Goal: Task Accomplishment & Management: Complete application form

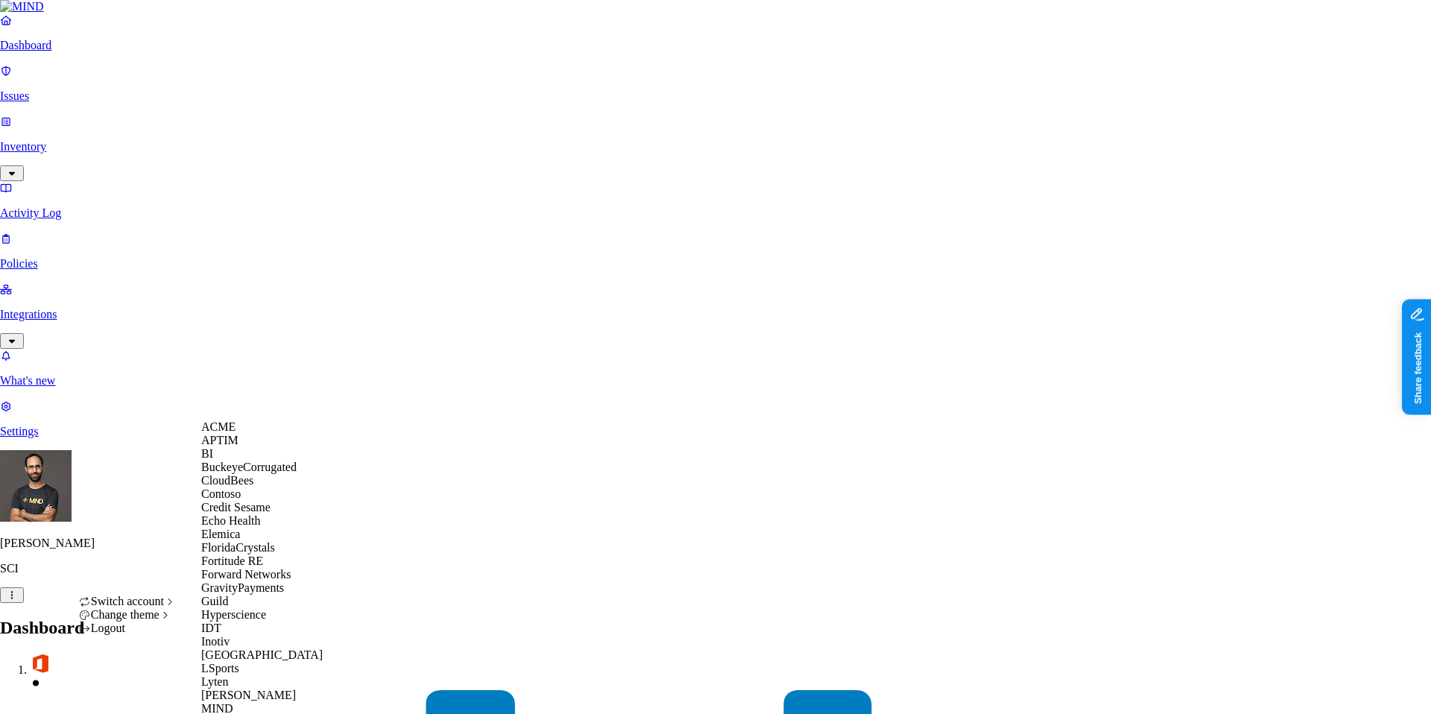
click at [236, 433] on span "ACME" at bounding box center [218, 426] width 34 height 13
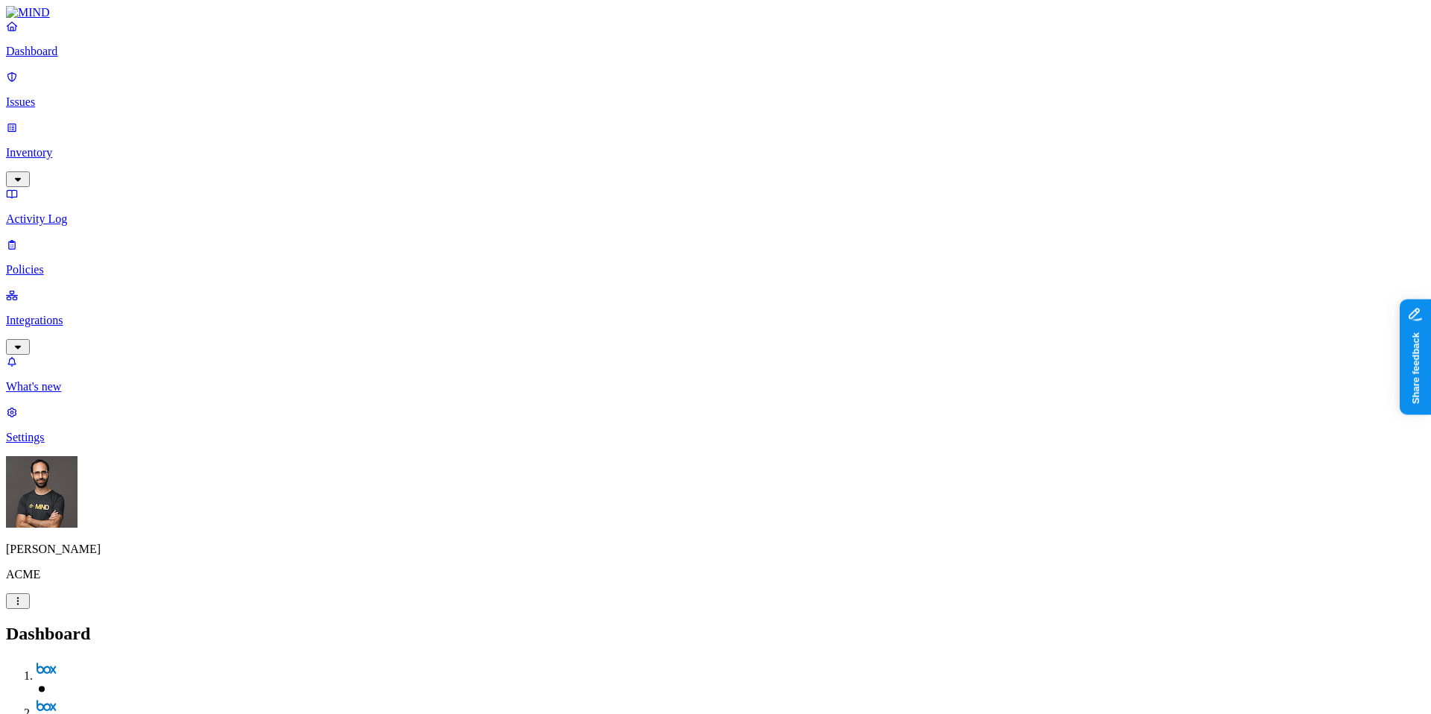
click at [289, 624] on h2 "Dashboard" at bounding box center [715, 634] width 1419 height 20
click at [106, 95] on p "Issues" at bounding box center [715, 101] width 1419 height 13
click at [105, 58] on p "Dashboard" at bounding box center [715, 51] width 1419 height 13
click at [104, 146] on p "Inventory" at bounding box center [715, 152] width 1419 height 13
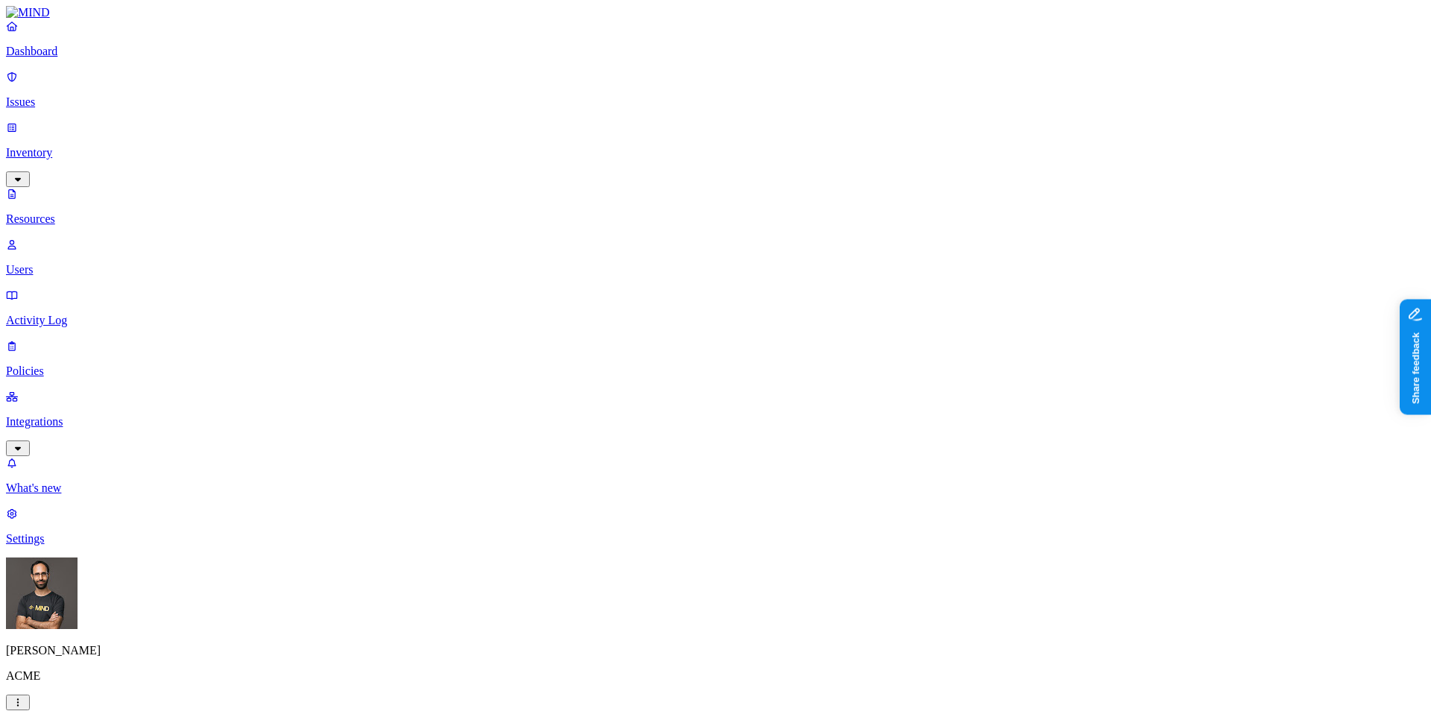
click at [104, 58] on p "Dashboard" at bounding box center [715, 51] width 1419 height 13
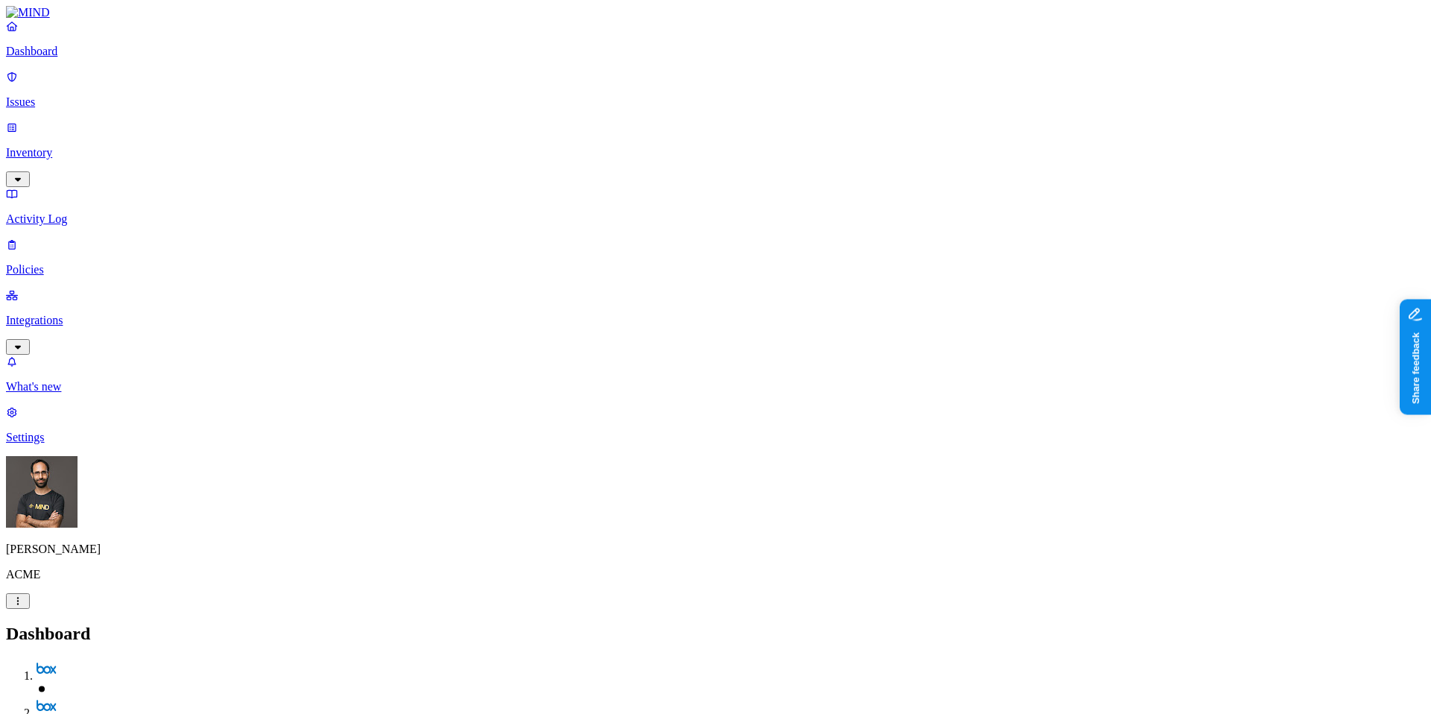
click at [107, 314] on p "Integrations" at bounding box center [715, 320] width 1419 height 13
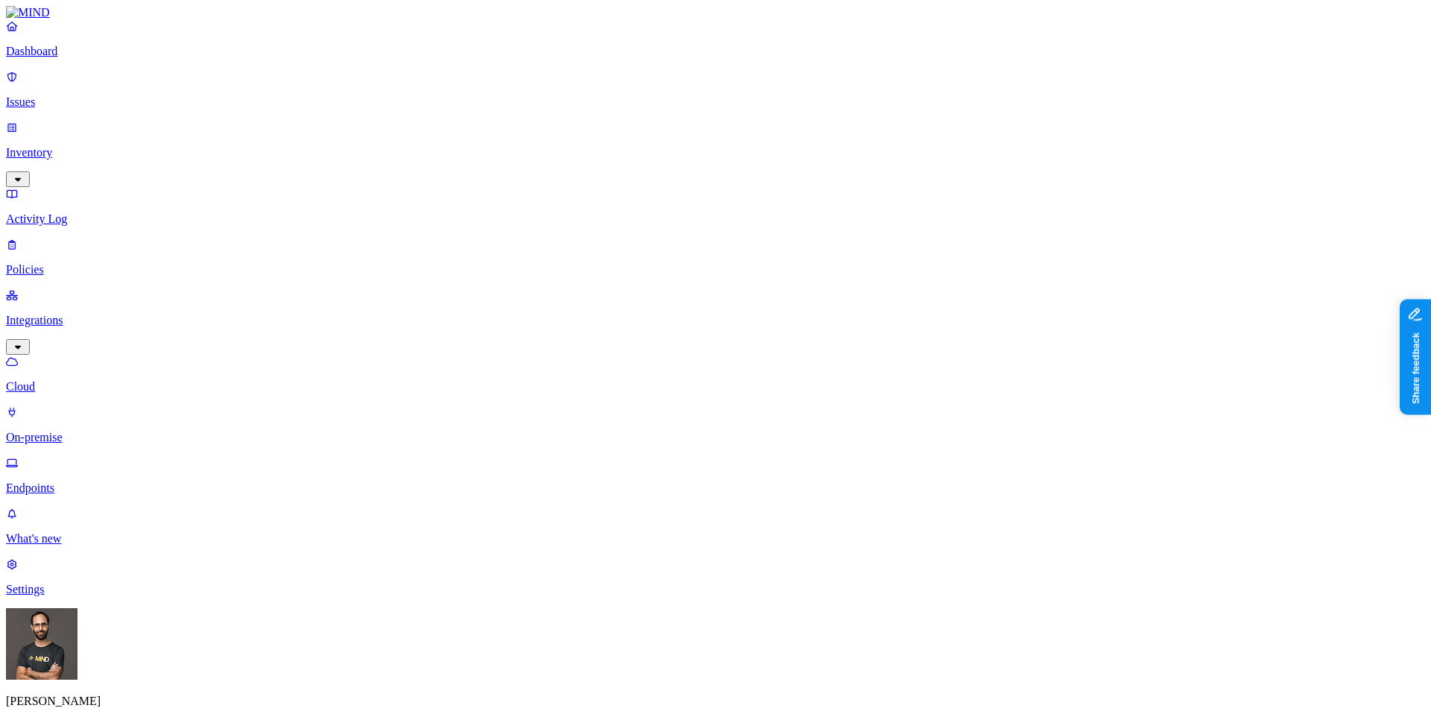
click at [92, 57] on link "Dashboard" at bounding box center [715, 38] width 1419 height 39
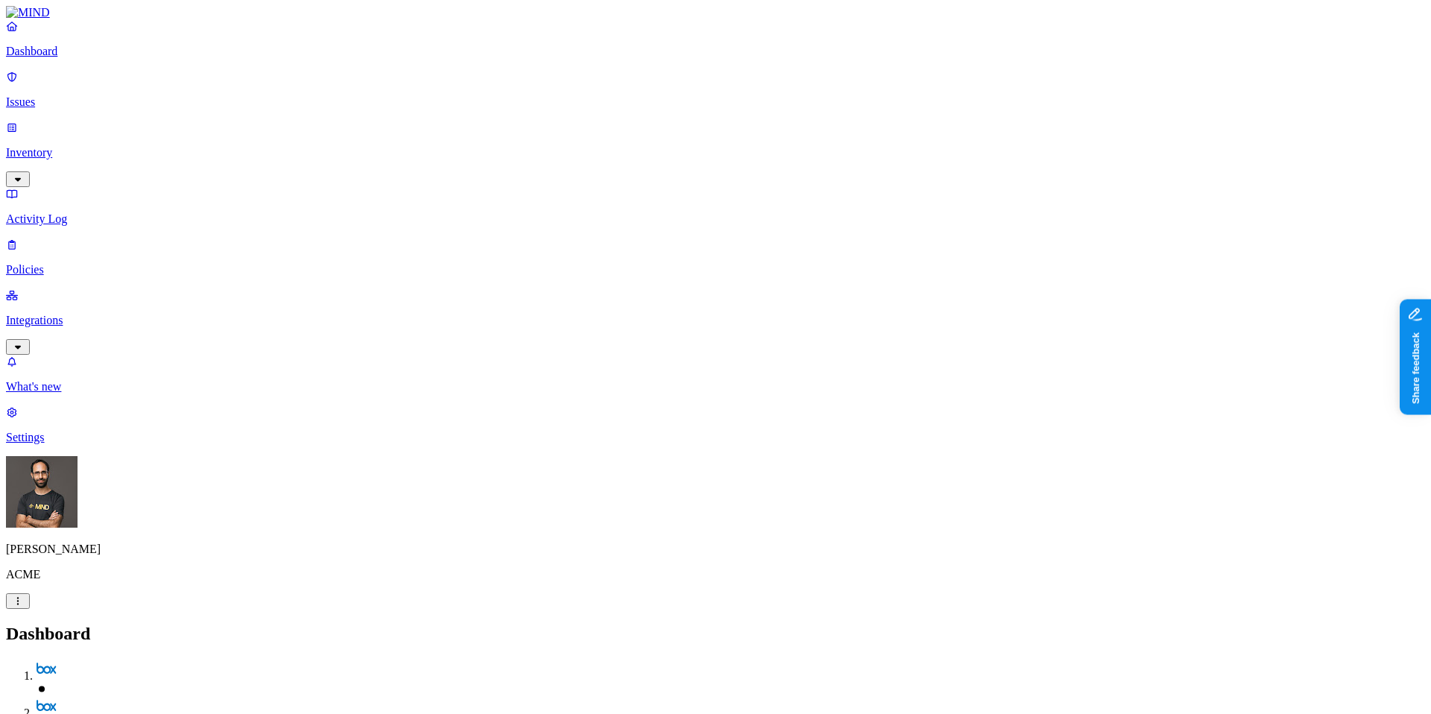
click at [121, 444] on nav "Dashboard Issues Inventory Activity Log Policies Integrations What's new 1 Sett…" at bounding box center [715, 231] width 1419 height 425
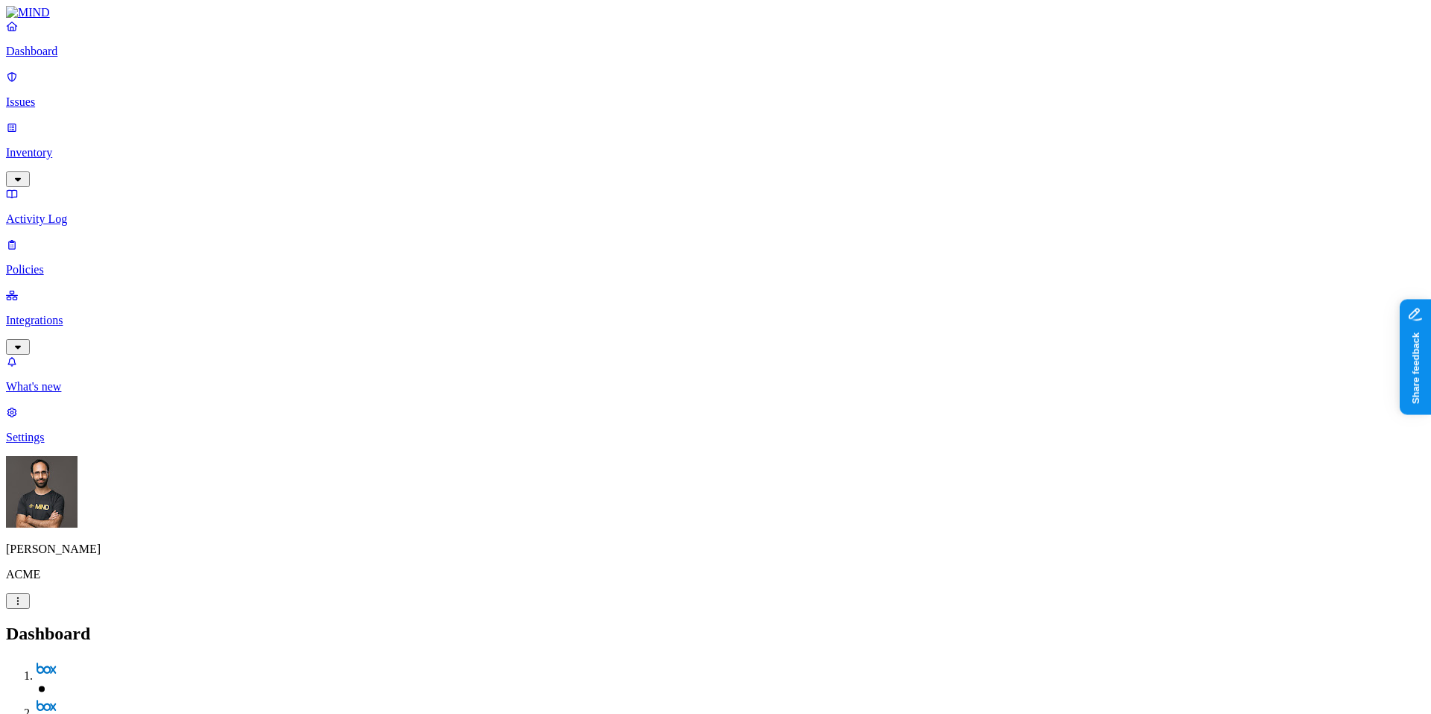
click at [122, 314] on p "Integrations" at bounding box center [715, 320] width 1419 height 13
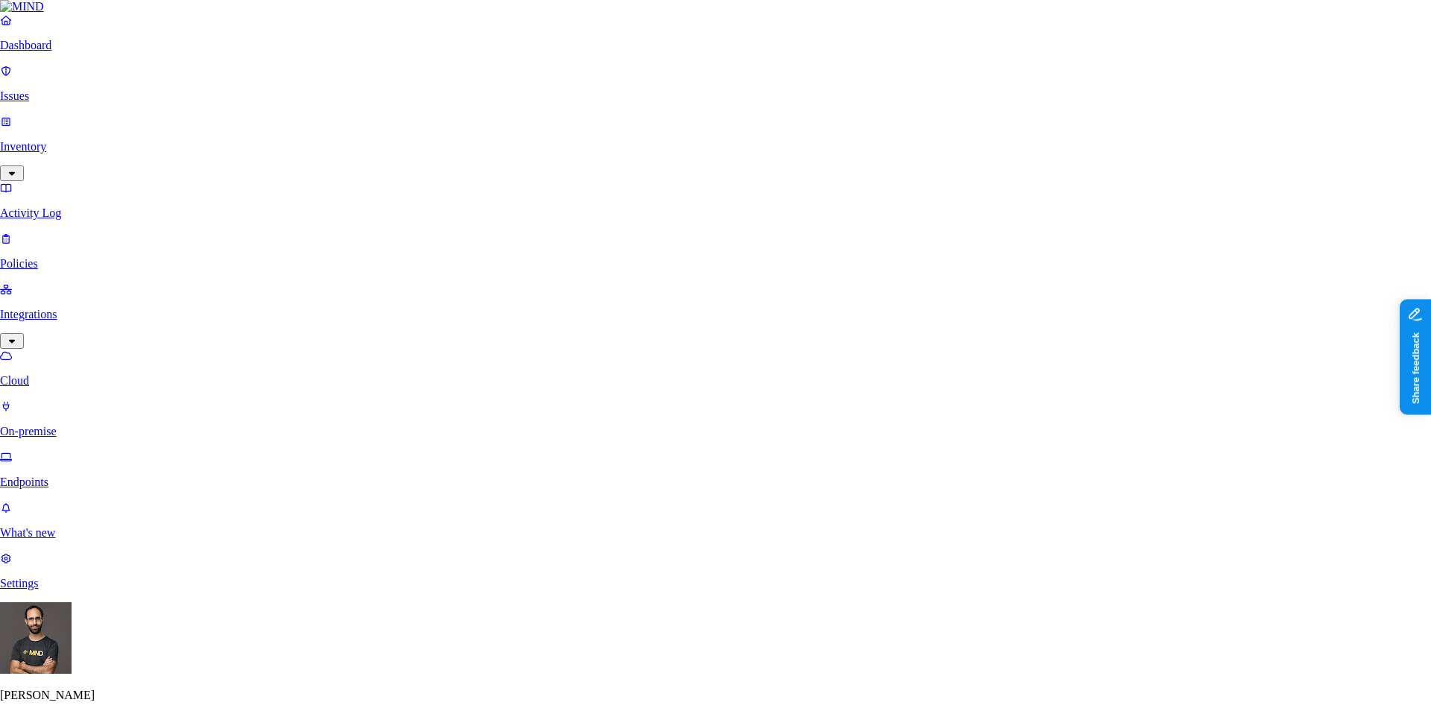
scroll to position [31, 0]
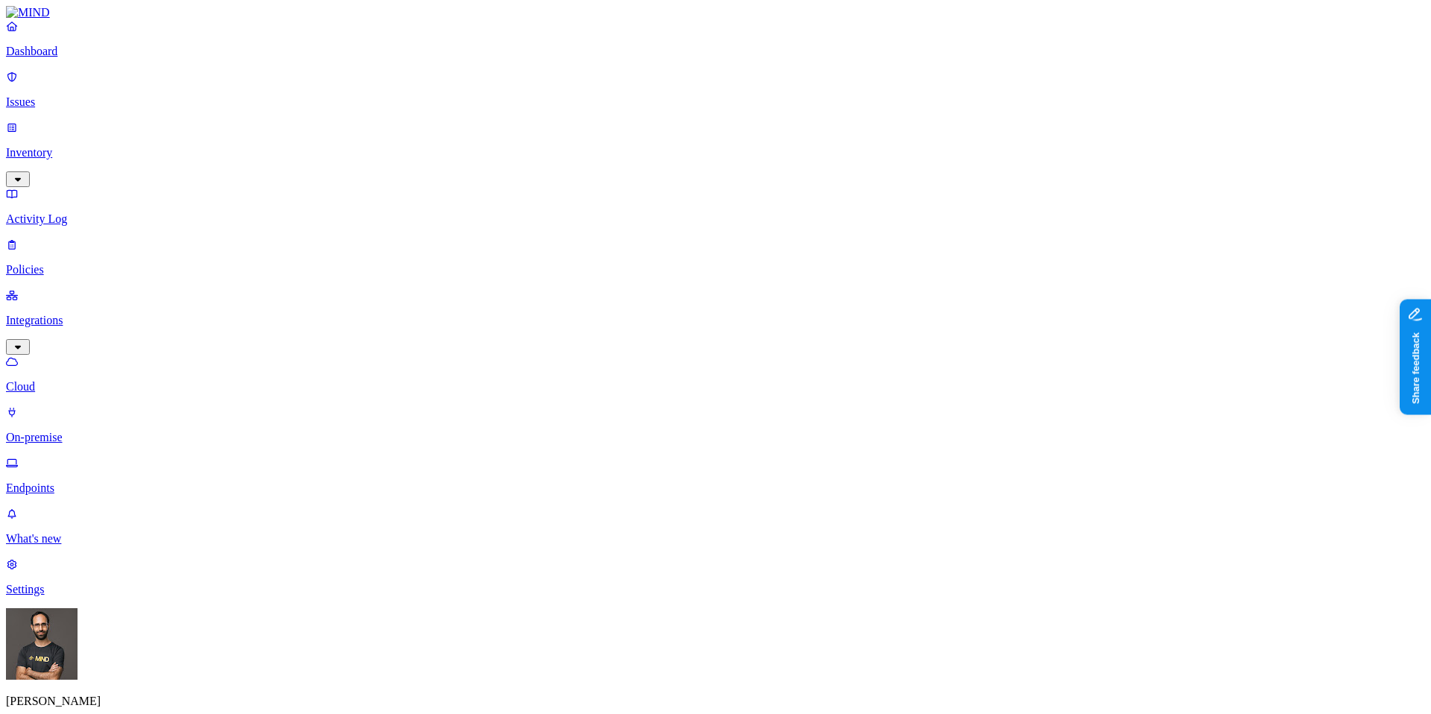
click at [54, 146] on p "Inventory" at bounding box center [715, 152] width 1419 height 13
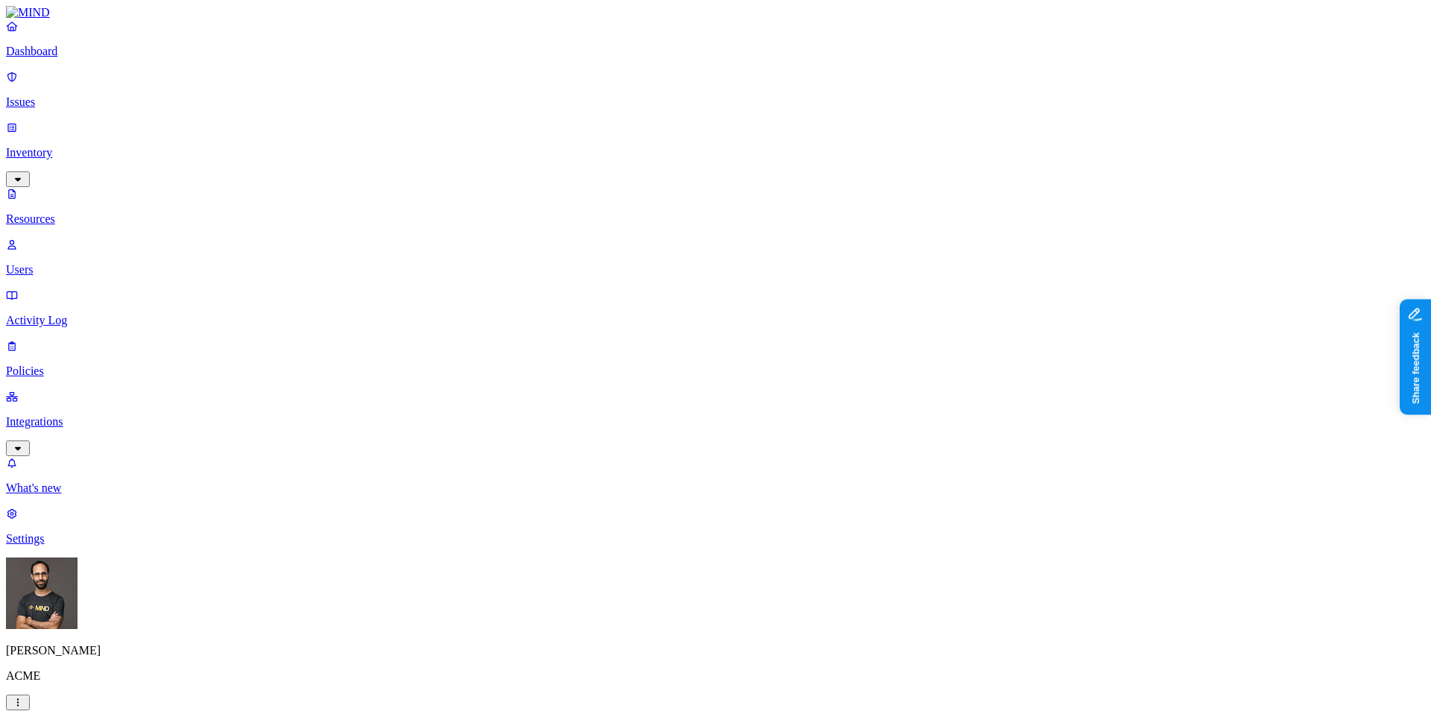
scroll to position [48, 0]
click at [143, 458] on nav "Dashboard Issues Inventory Resources Users Activity Log Policies Integrations W…" at bounding box center [715, 282] width 1419 height 526
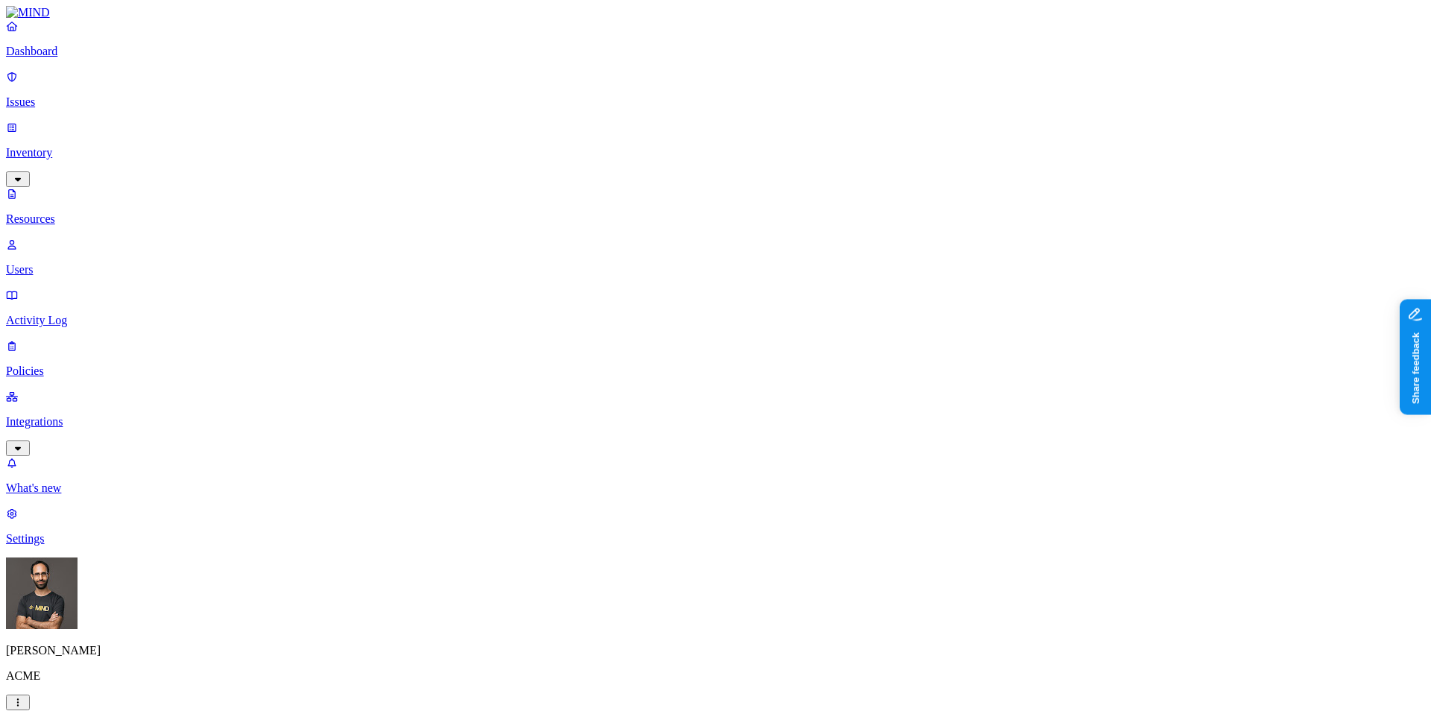
click at [69, 288] on link "Activity Log" at bounding box center [715, 307] width 1419 height 39
click at [68, 339] on link "Policies" at bounding box center [715, 358] width 1419 height 39
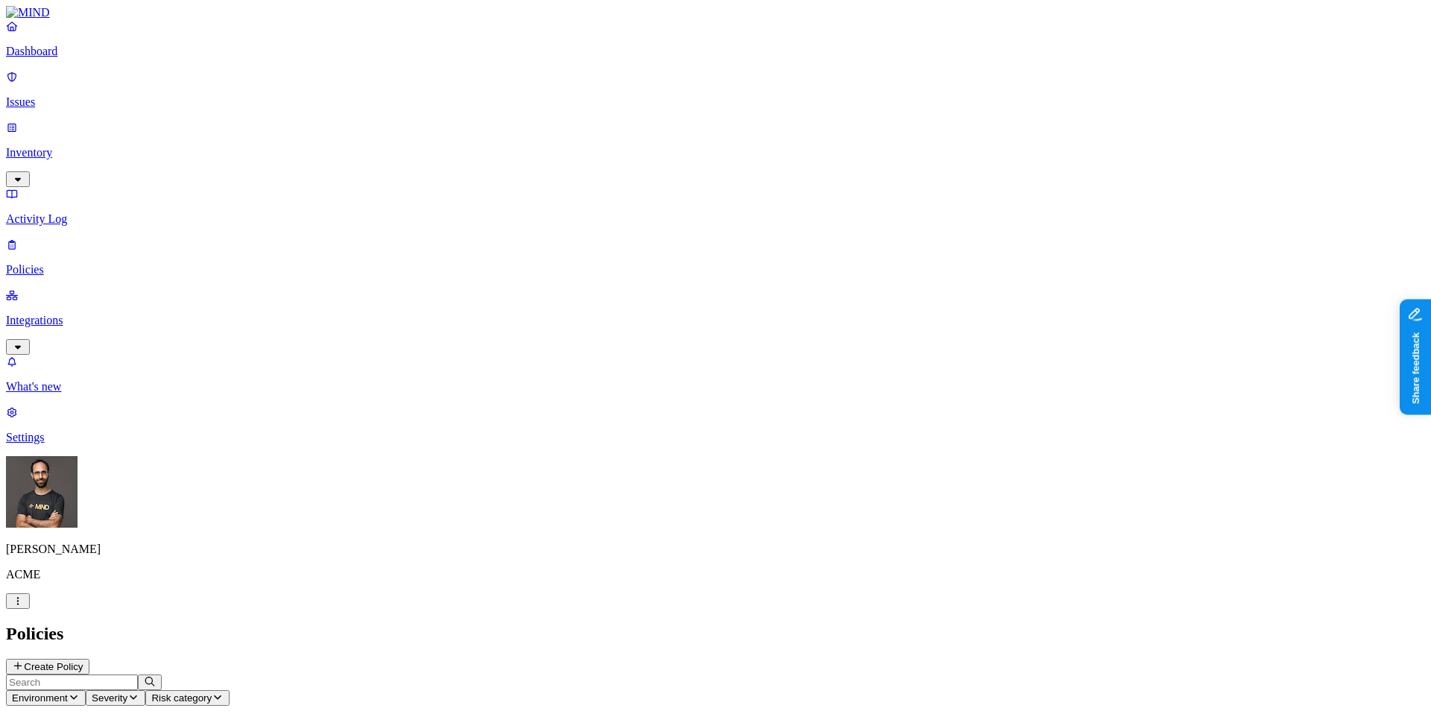
click at [61, 146] on p "Inventory" at bounding box center [715, 152] width 1419 height 13
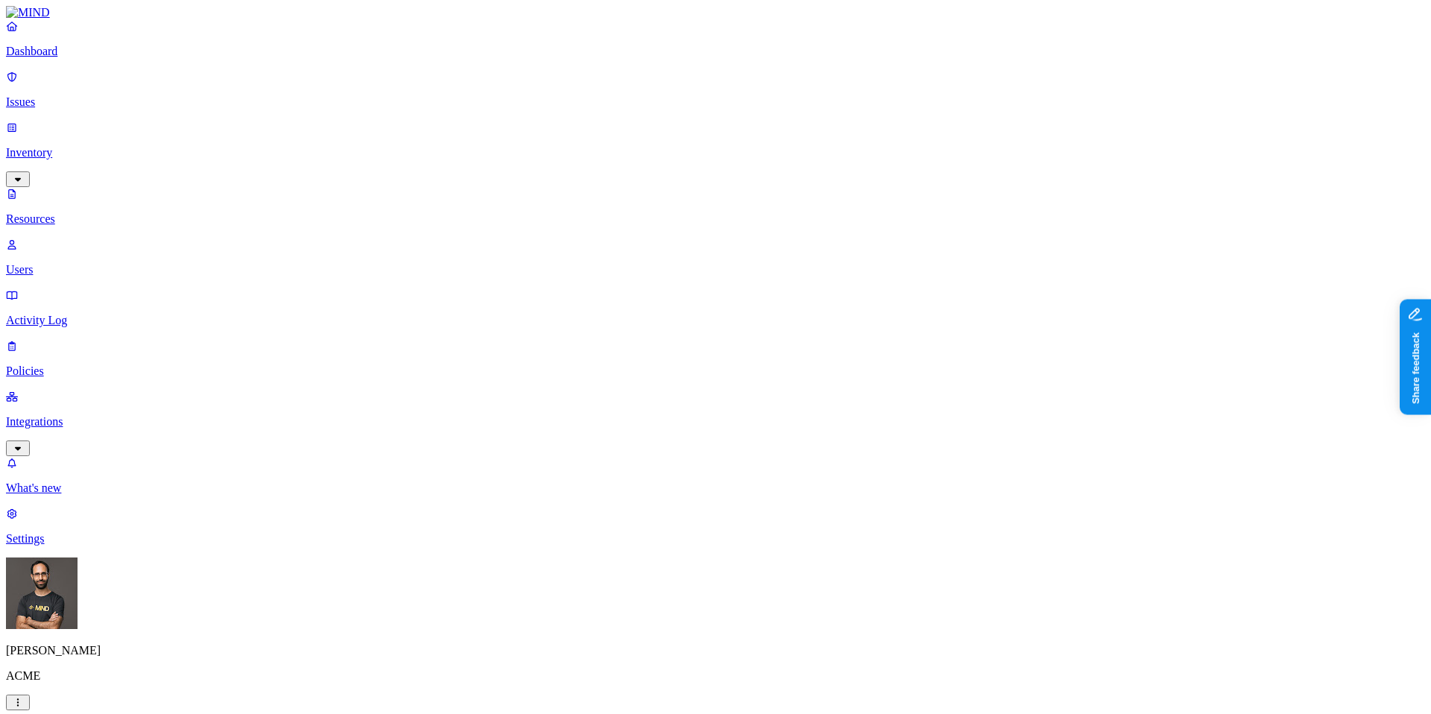
click at [60, 238] on link "Users" at bounding box center [715, 257] width 1419 height 39
click at [115, 364] on p "Policies" at bounding box center [715, 370] width 1419 height 13
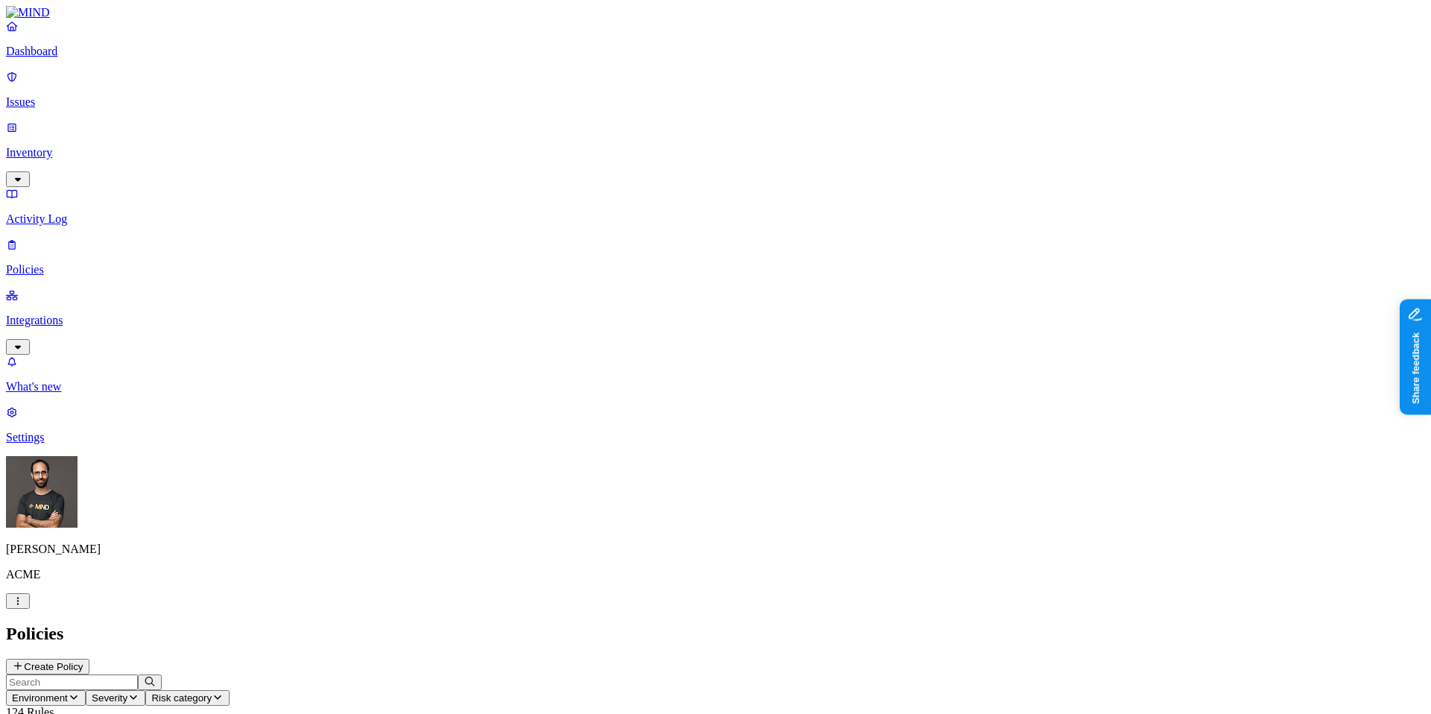
click at [24, 661] on icon at bounding box center [18, 666] width 12 height 10
click at [632, 488] on label "Data type" at bounding box center [621, 482] width 22 height 26
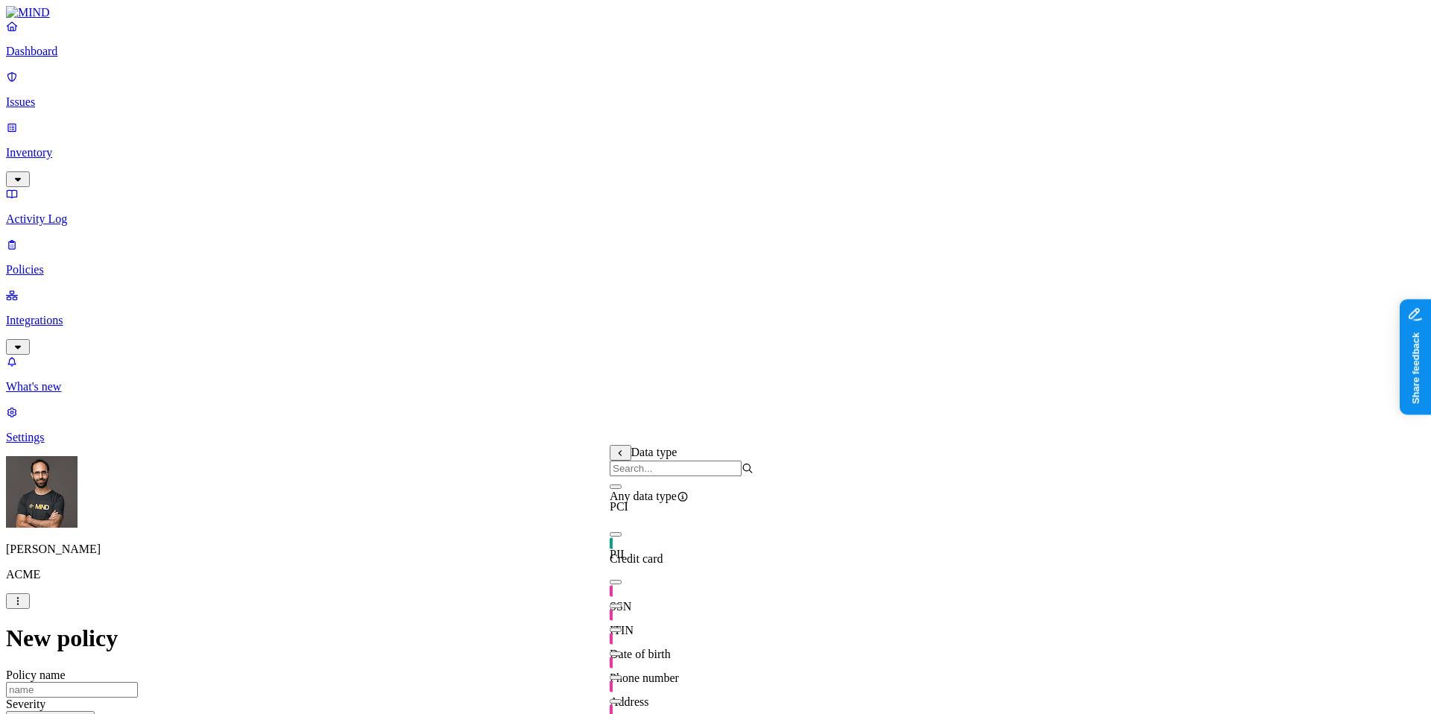
scroll to position [3, 0]
click at [663, 552] on span "Credit card" at bounding box center [637, 558] width 54 height 13
click at [640, 579] on label "Public access" at bounding box center [625, 568] width 31 height 26
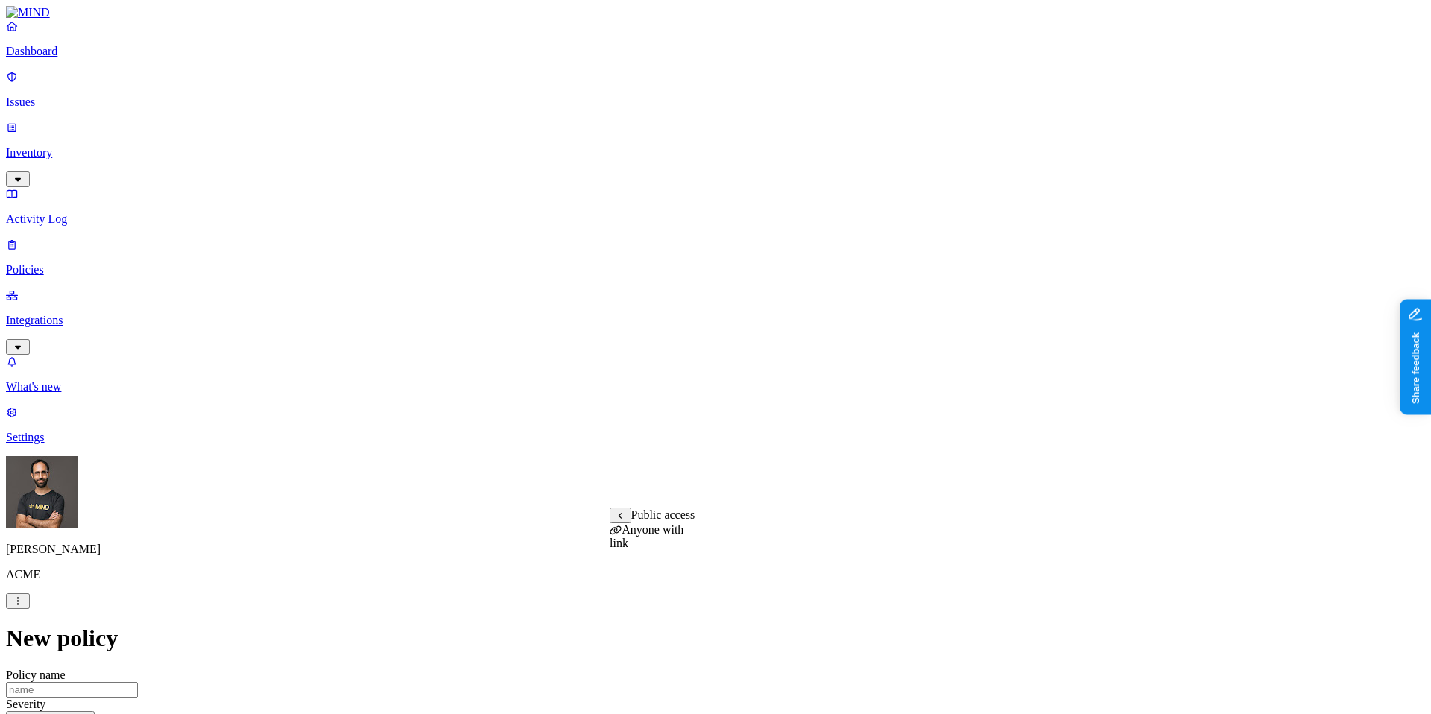
click at [684, 546] on label "Anyone with link" at bounding box center [647, 536] width 74 height 26
click at [663, 406] on label "Application type" at bounding box center [638, 400] width 57 height 26
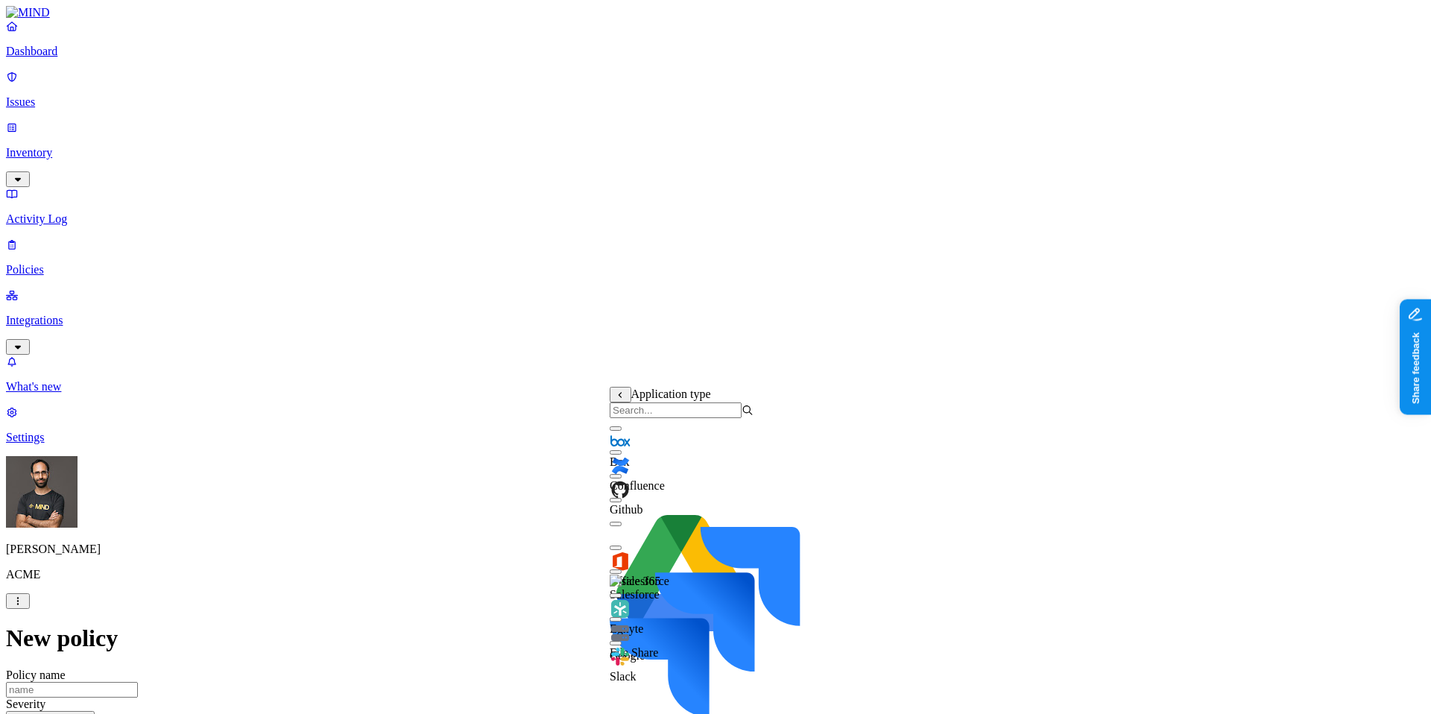
click at [622, 455] on button "button" at bounding box center [616, 452] width 12 height 4
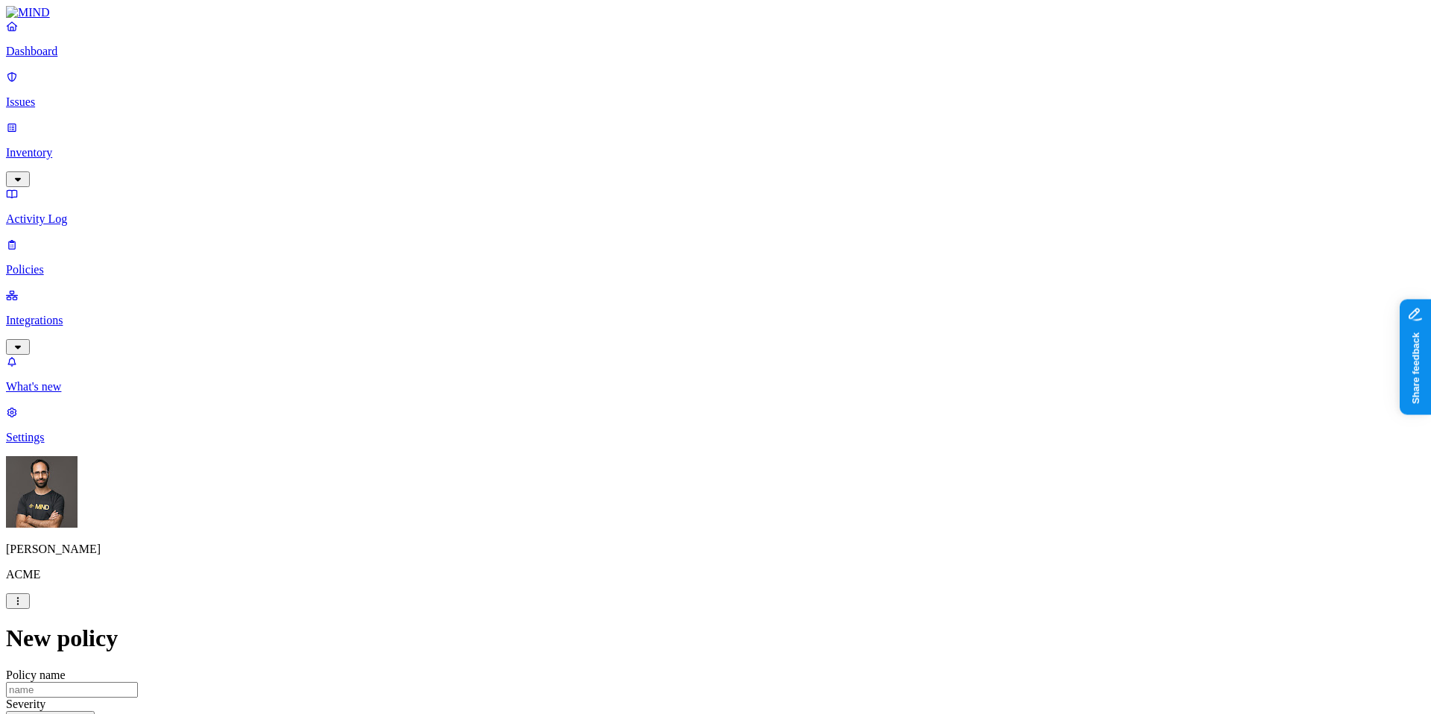
scroll to position [19, 0]
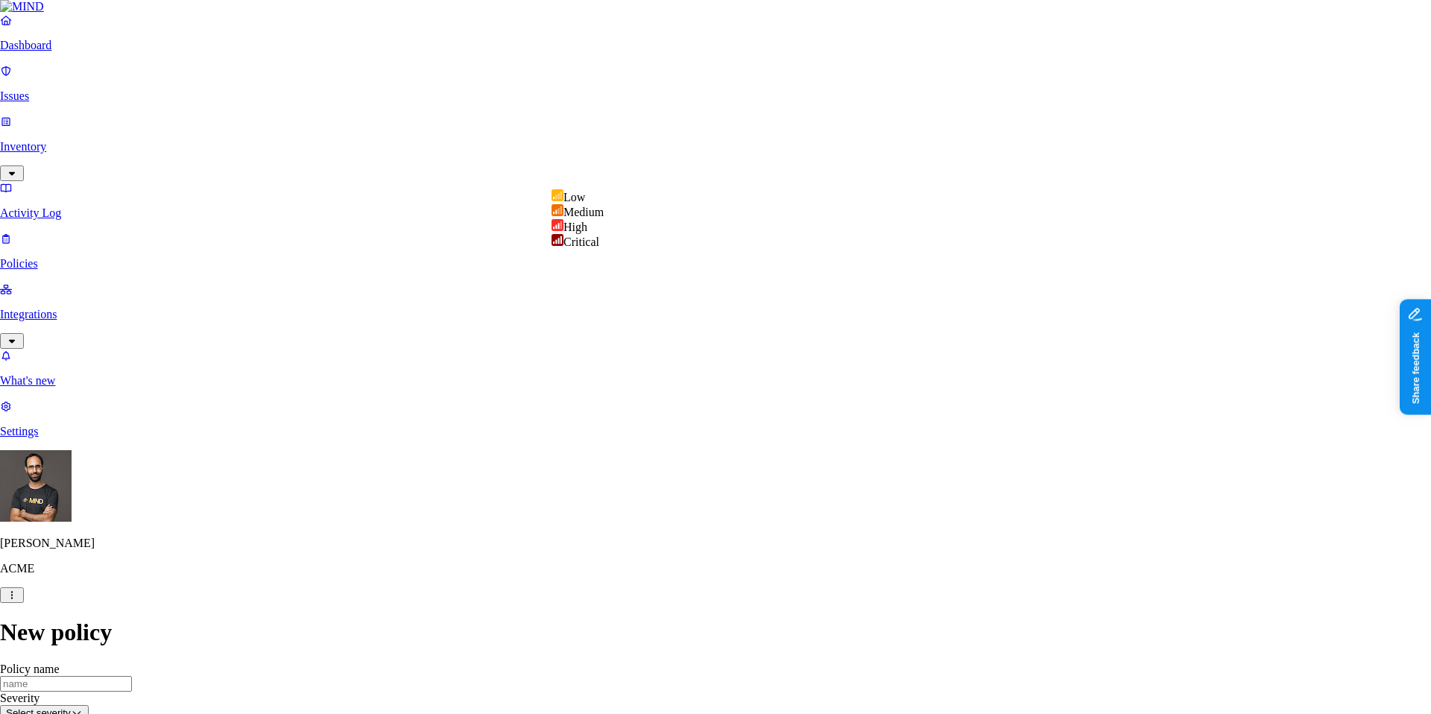
select select "3"
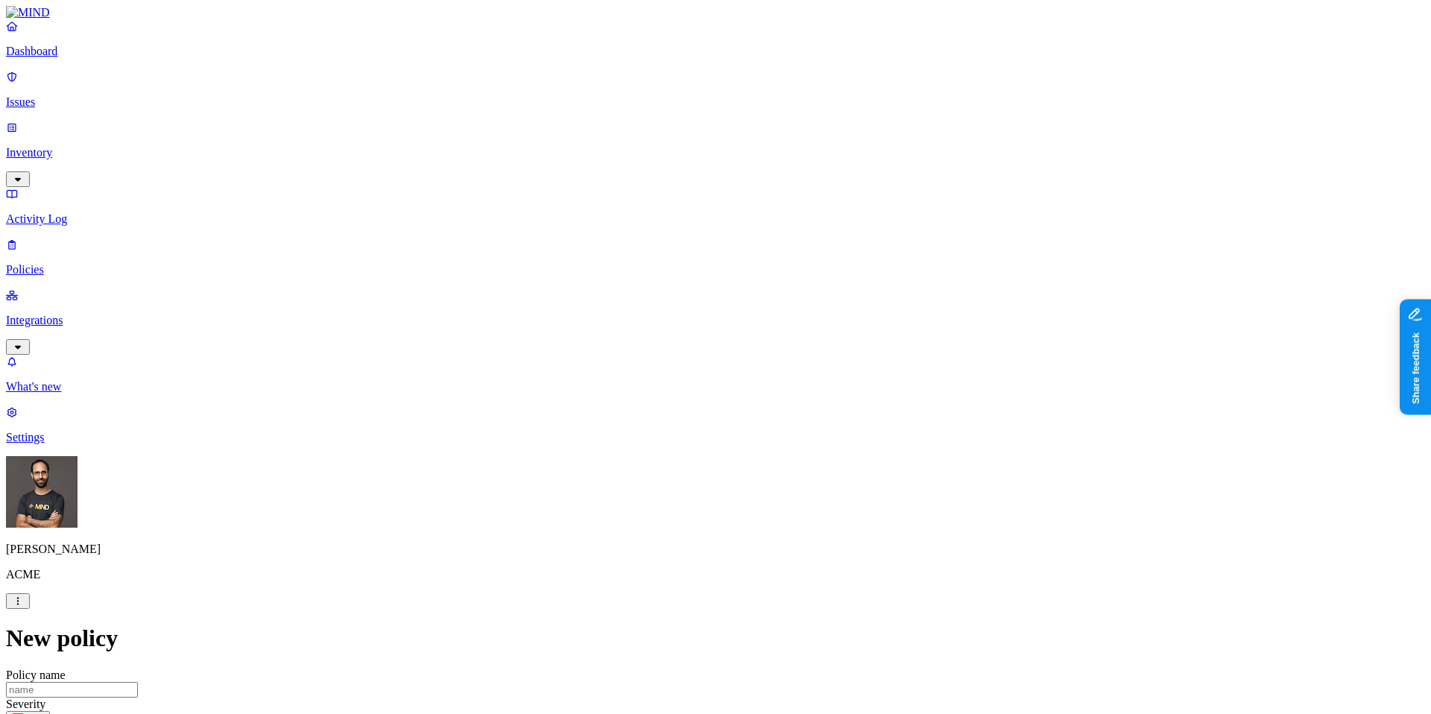
click at [138, 682] on input "Policy name" at bounding box center [72, 690] width 132 height 16
type input "JFfsafa"
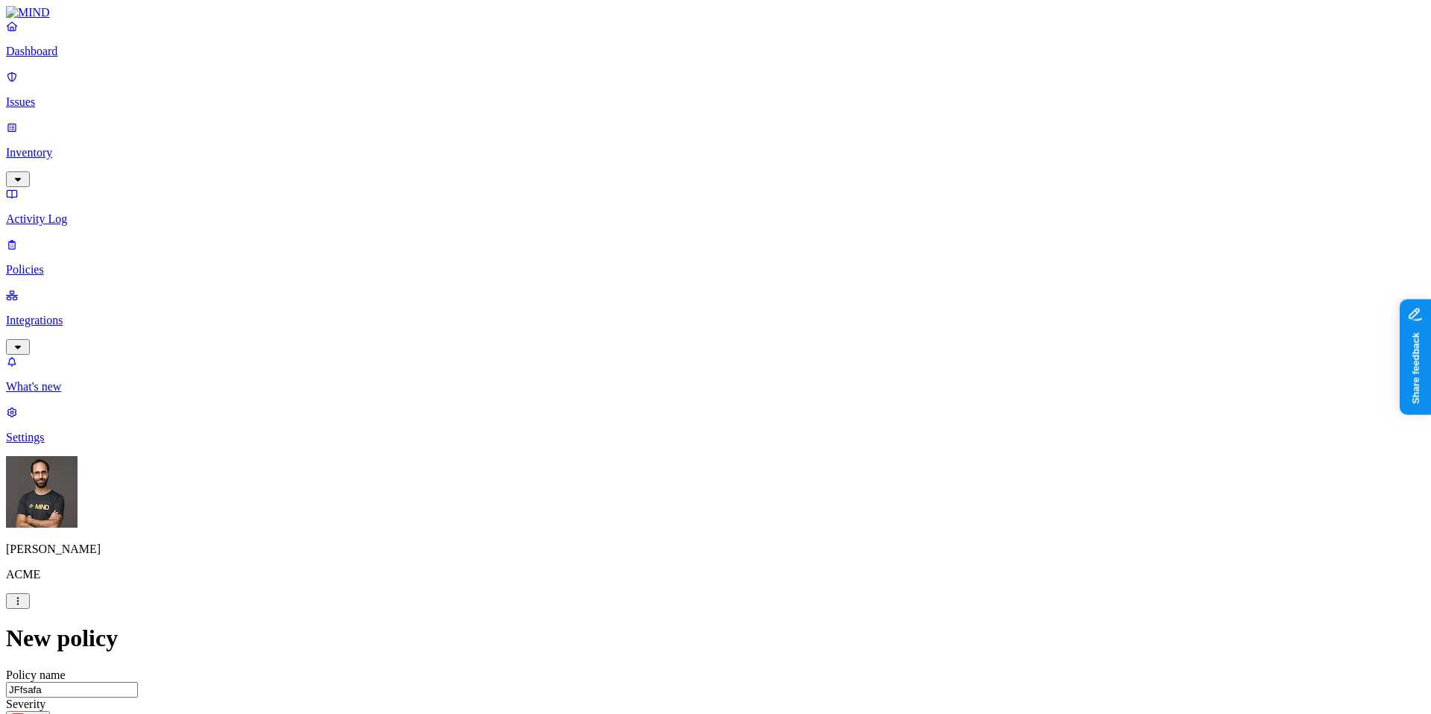
click at [89, 659] on button "Create Policy" at bounding box center [47, 667] width 83 height 16
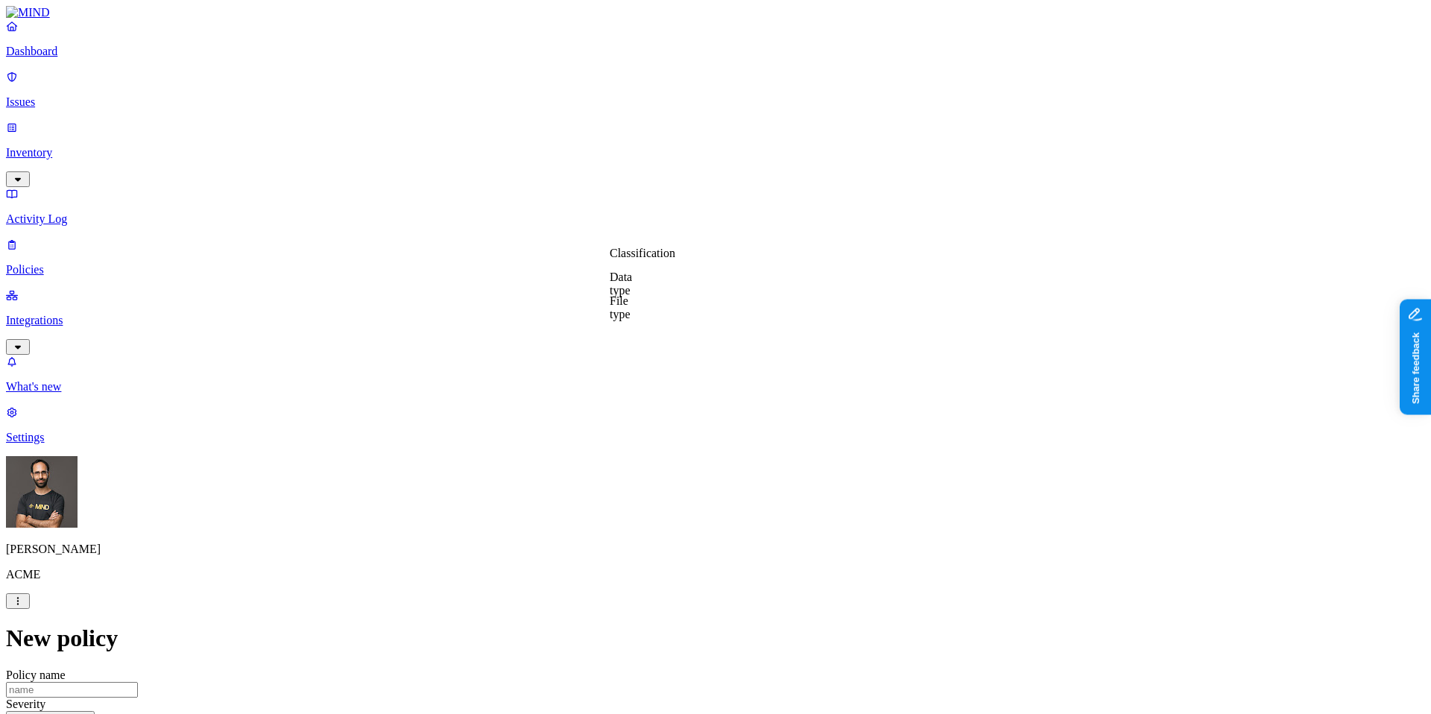
click at [632, 278] on label "Data type" at bounding box center [621, 284] width 22 height 26
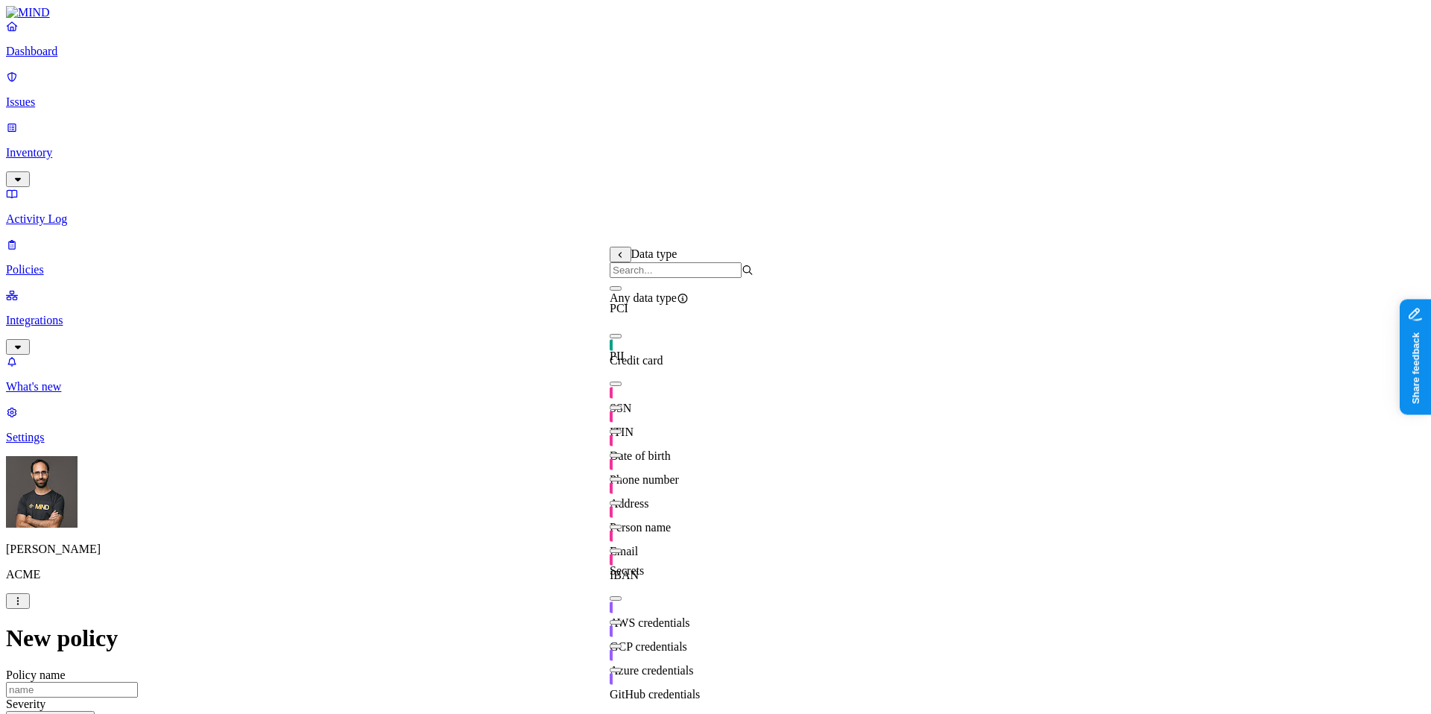
scroll to position [89, 0]
click at [621, 258] on icon at bounding box center [620, 255] width 3 height 6
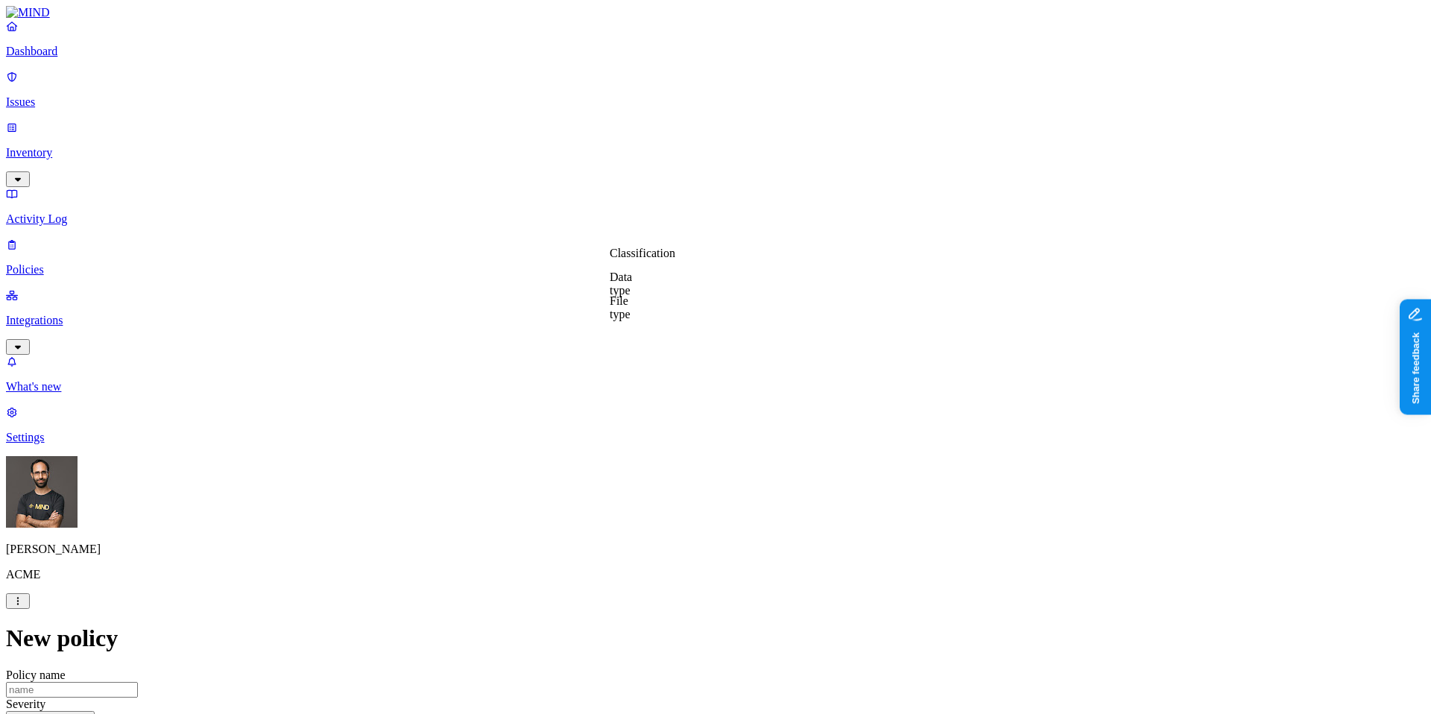
click at [658, 259] on label "Classification" at bounding box center [643, 253] width 66 height 13
click at [620, 262] on button at bounding box center [621, 255] width 22 height 16
click at [627, 310] on label "File type" at bounding box center [620, 307] width 21 height 26
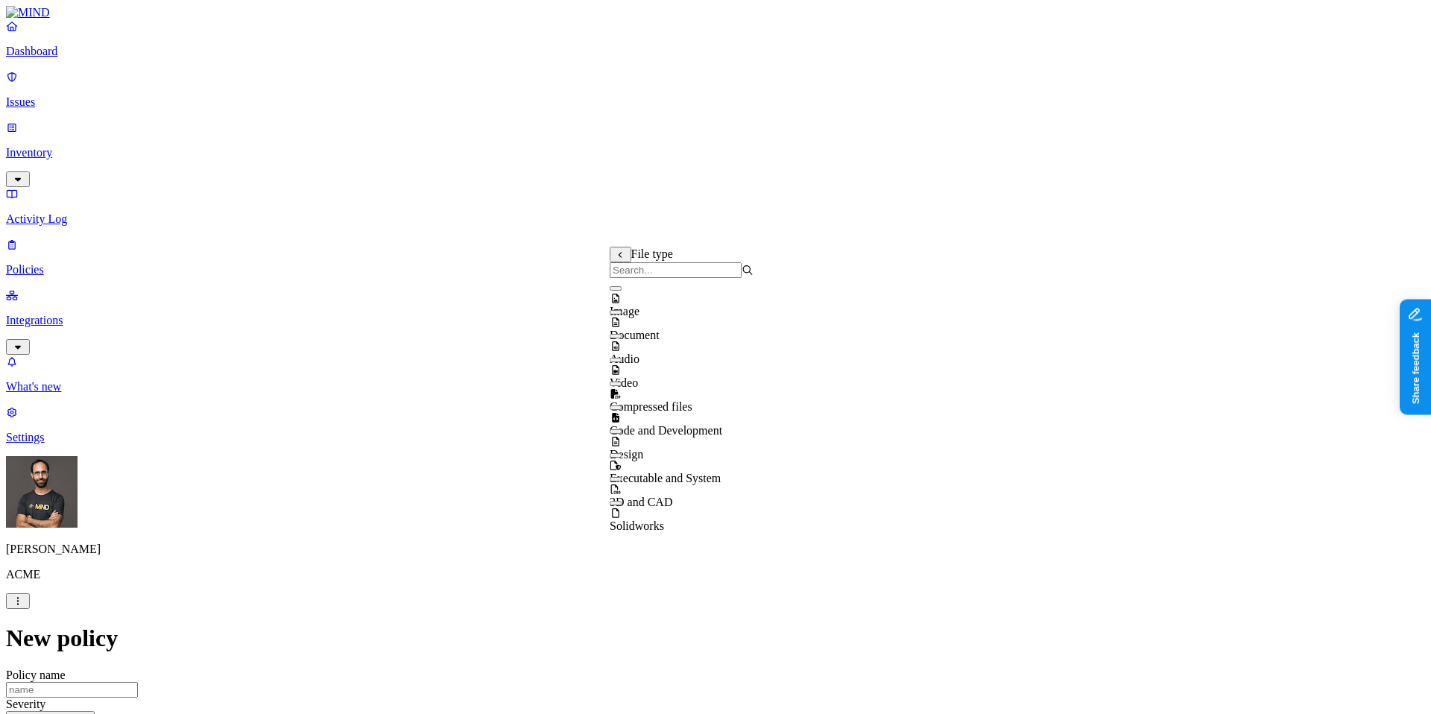
click at [619, 259] on icon at bounding box center [621, 254] width 10 height 7
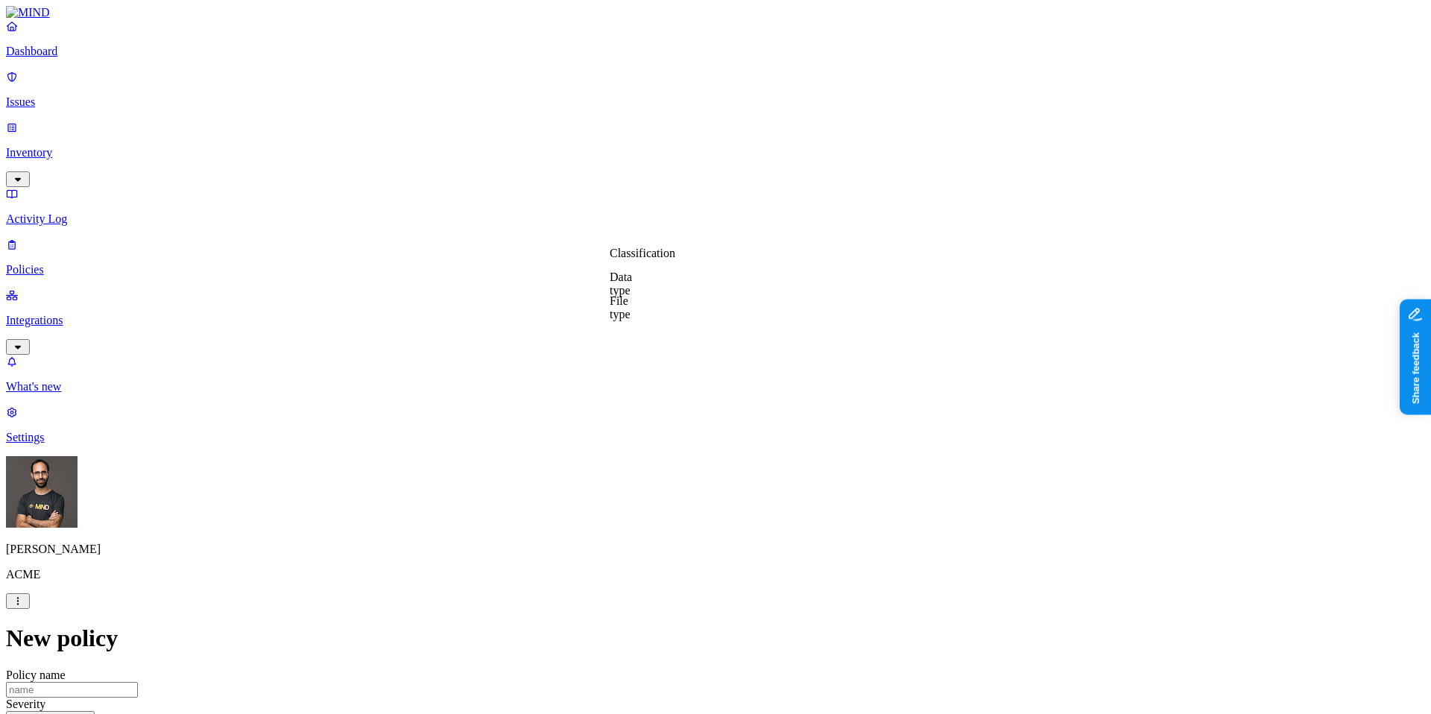
click at [636, 334] on label "Internal access" at bounding box center [628, 322] width 37 height 26
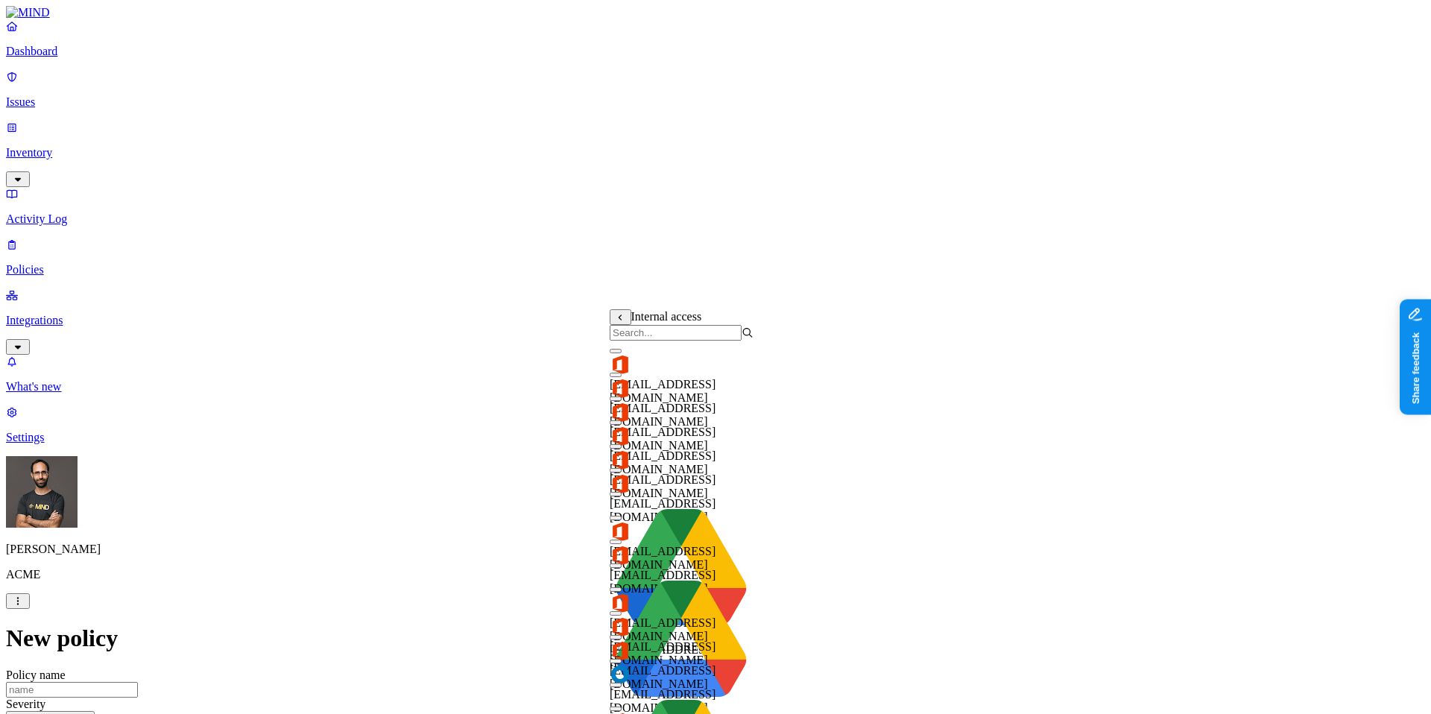
scroll to position [152, 0]
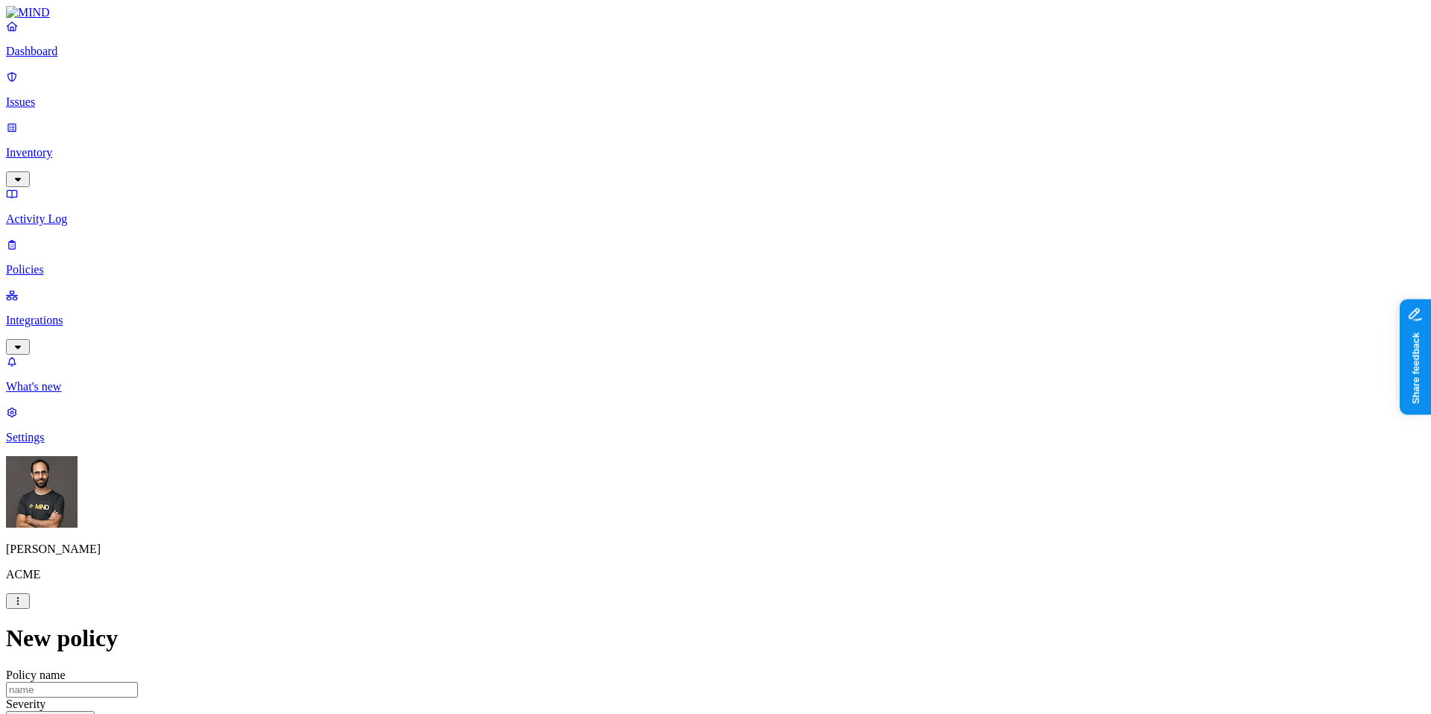
click at [650, 353] on label "External access" at bounding box center [630, 346] width 40 height 26
click at [640, 397] on label "Risky user access" at bounding box center [625, 401] width 31 height 40
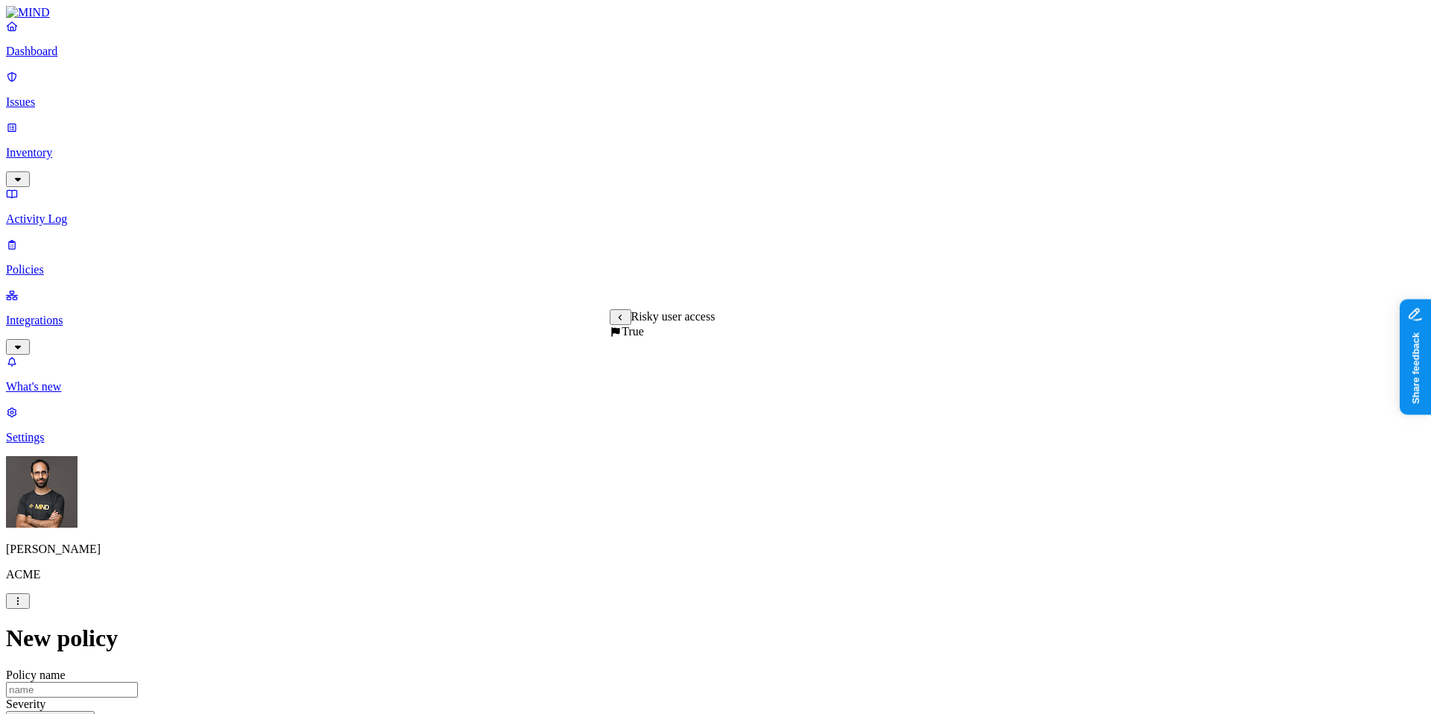
click at [644, 338] on label "True" at bounding box center [627, 331] width 34 height 13
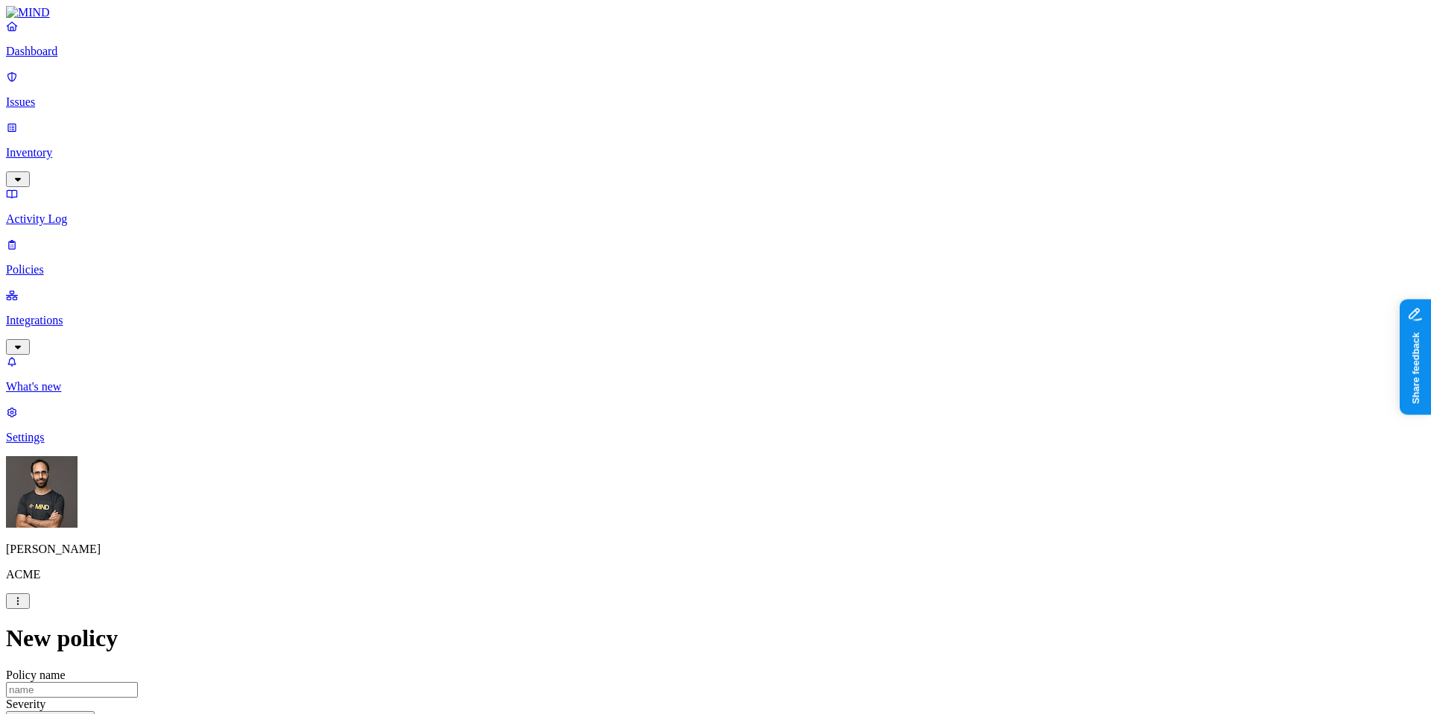
click at [83, 146] on p "Inventory" at bounding box center [715, 152] width 1419 height 13
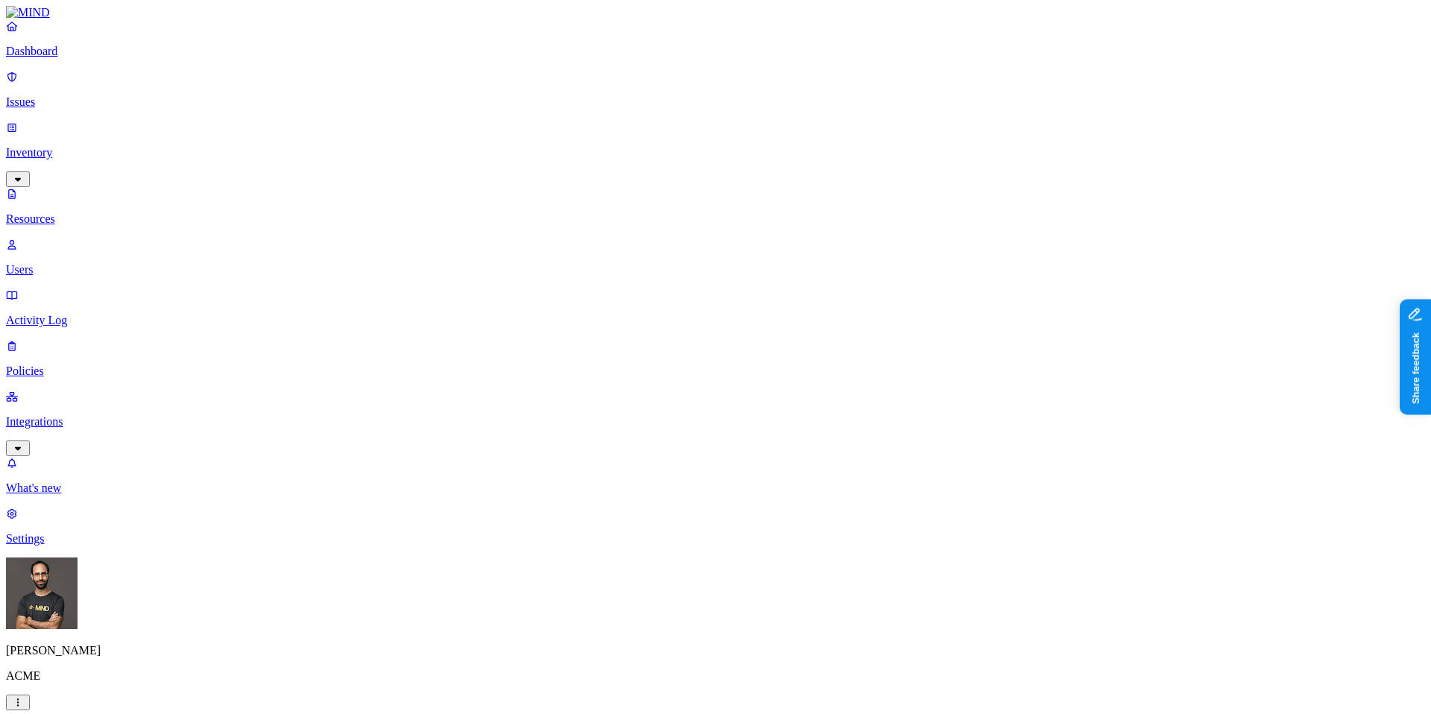
click at [69, 95] on p "Issues" at bounding box center [715, 101] width 1419 height 13
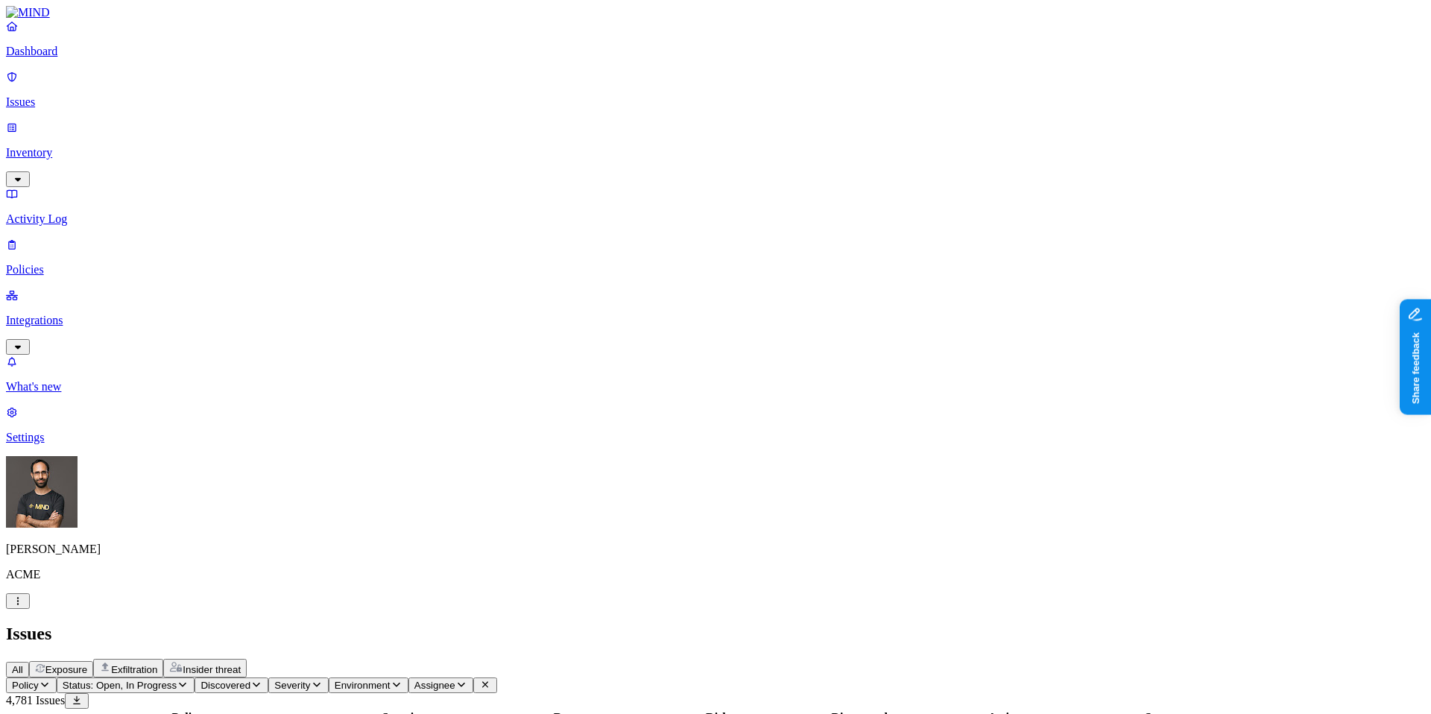
click at [87, 664] on span "Exposure" at bounding box center [66, 669] width 42 height 11
click at [73, 238] on link "Policies" at bounding box center [715, 257] width 1419 height 39
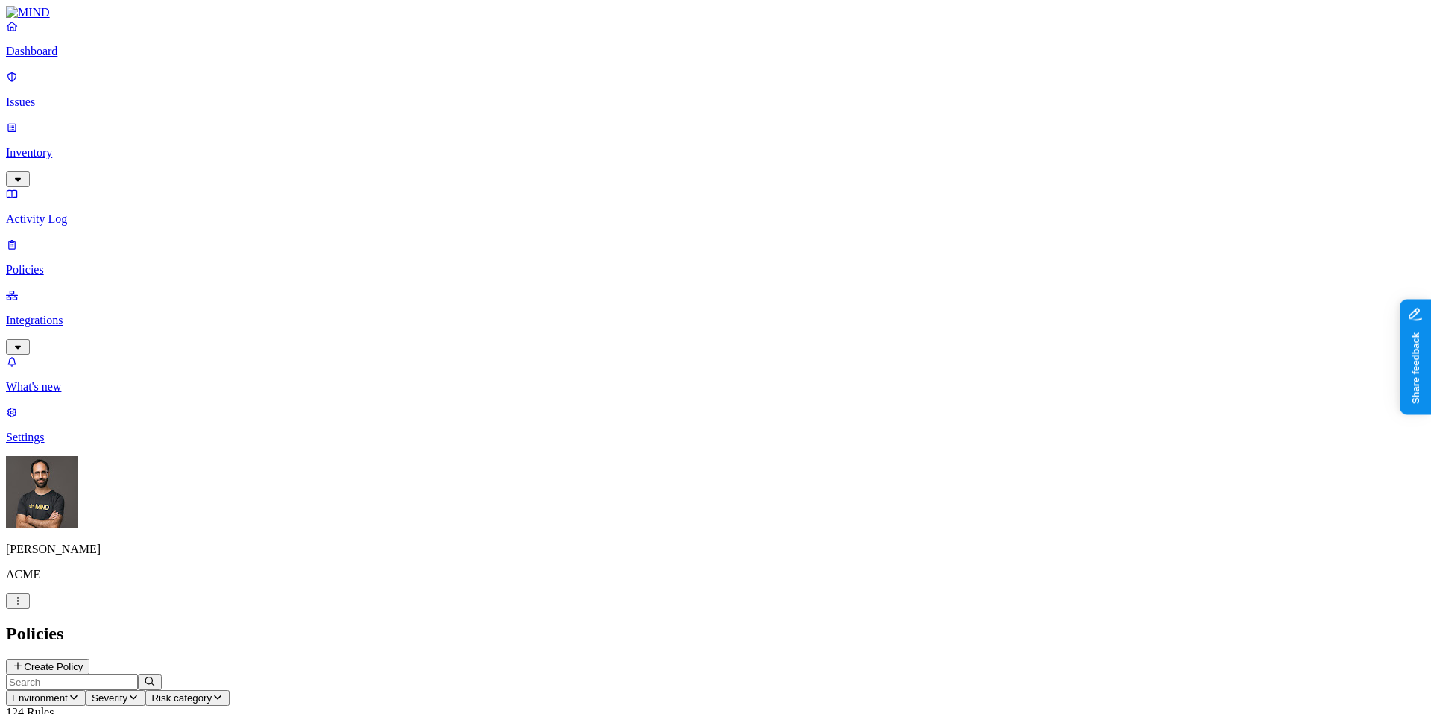
click at [89, 314] on p "Integrations" at bounding box center [715, 320] width 1419 height 13
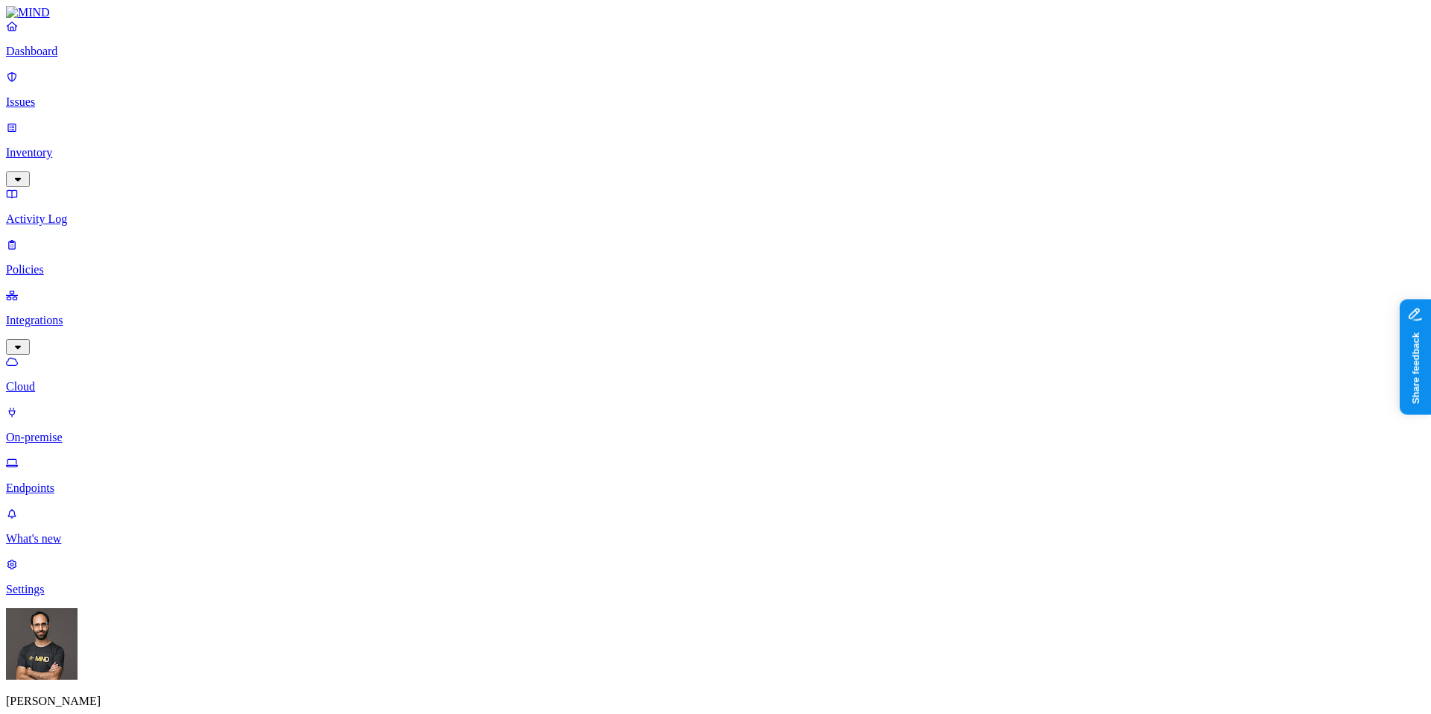
click at [77, 456] on link "Endpoints" at bounding box center [715, 475] width 1419 height 39
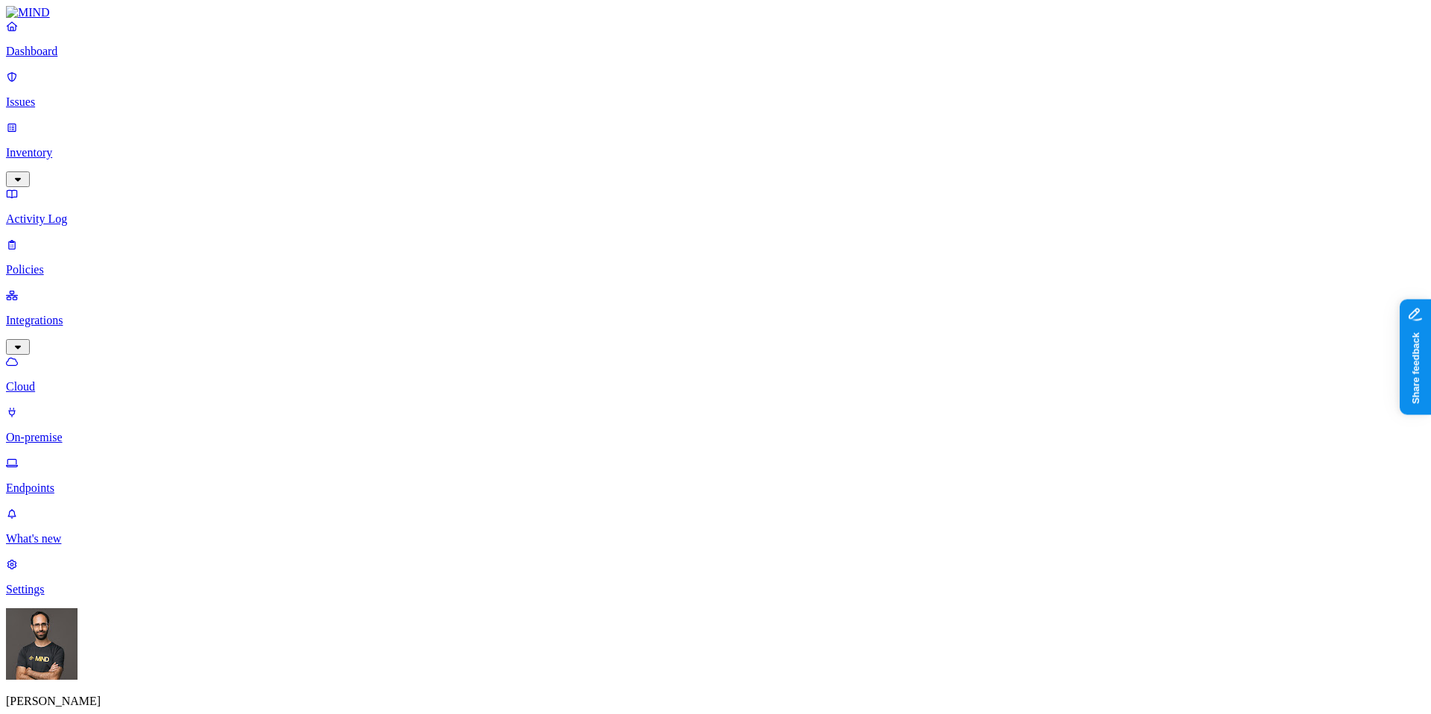
click at [45, 263] on p "Policies" at bounding box center [715, 269] width 1419 height 13
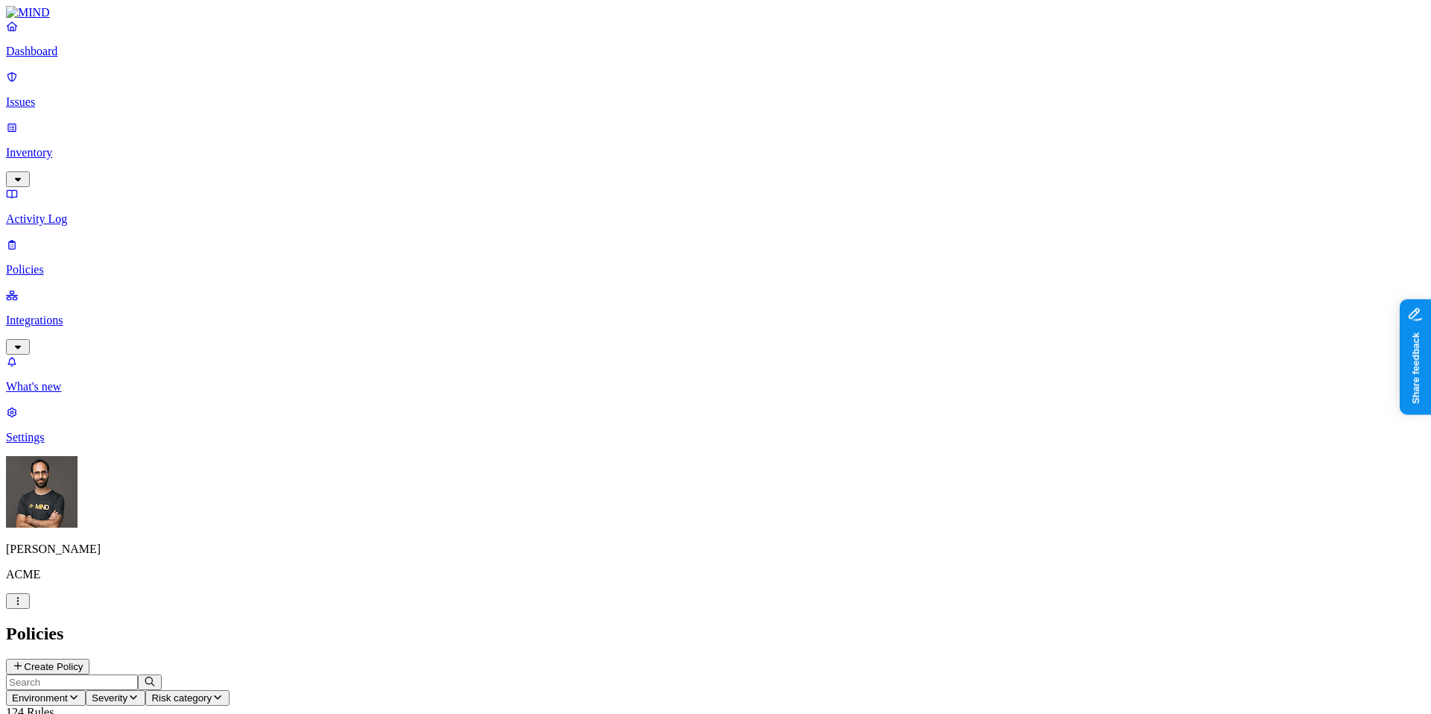
click at [89, 659] on button "Create Policy" at bounding box center [47, 667] width 83 height 16
click at [632, 357] on label "Data type" at bounding box center [621, 350] width 22 height 26
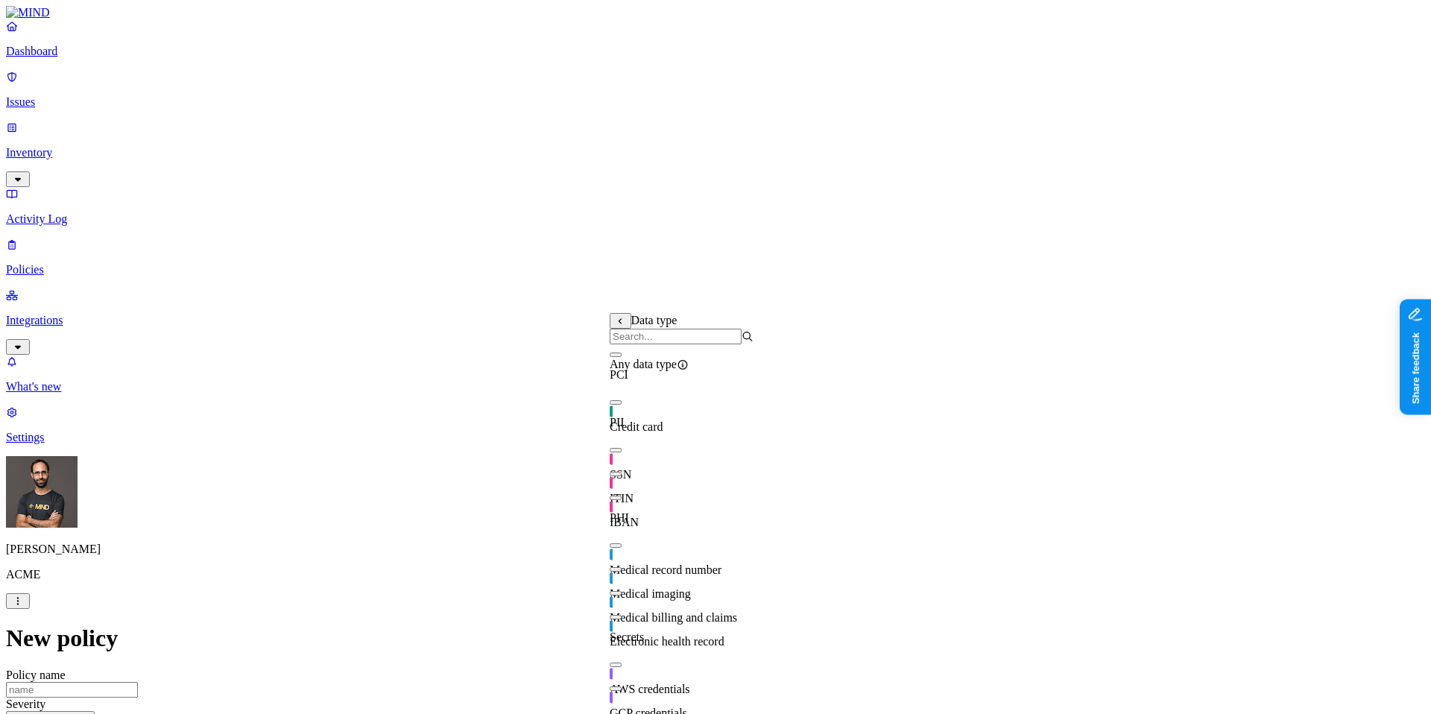
click at [666, 431] on div "Credit card" at bounding box center [682, 413] width 144 height 42
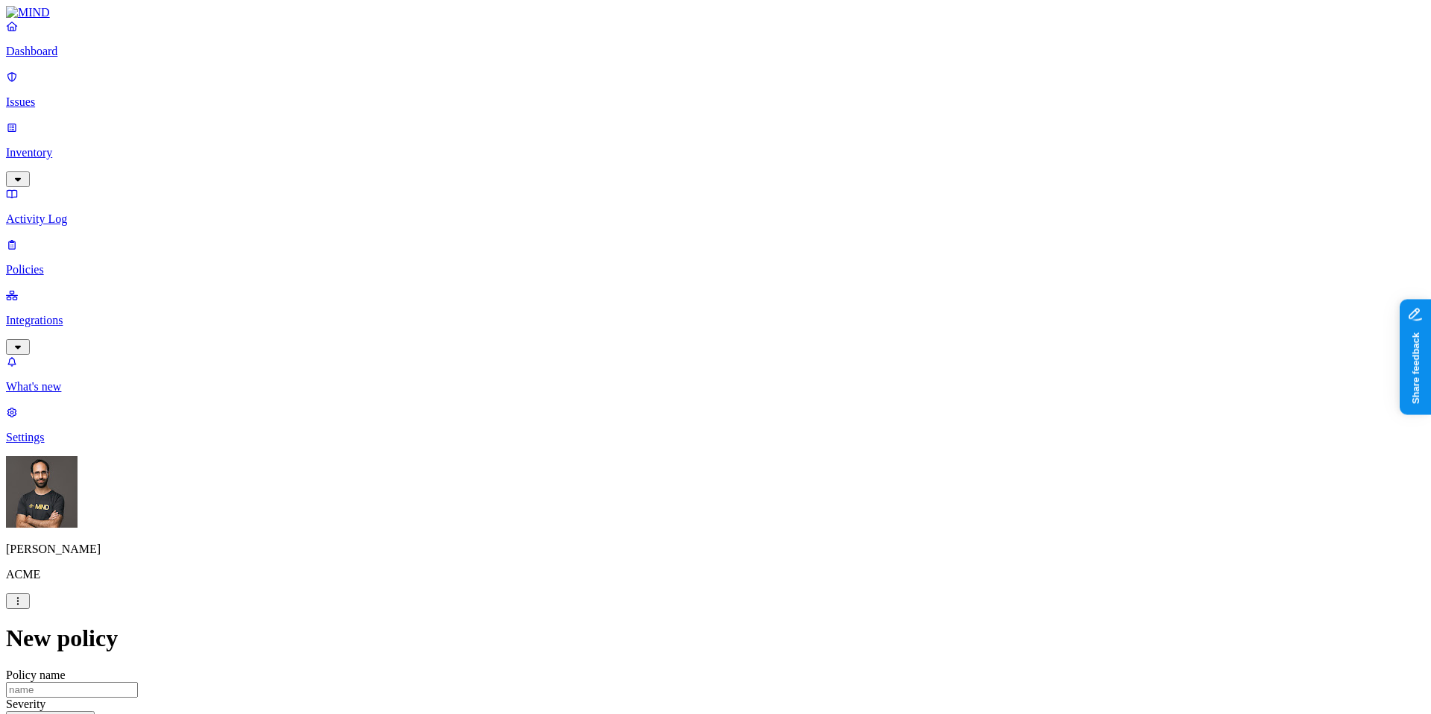
click at [669, 385] on label "Web Category" at bounding box center [658, 389] width 44 height 26
click at [648, 444] on button "button" at bounding box center [642, 441] width 12 height 4
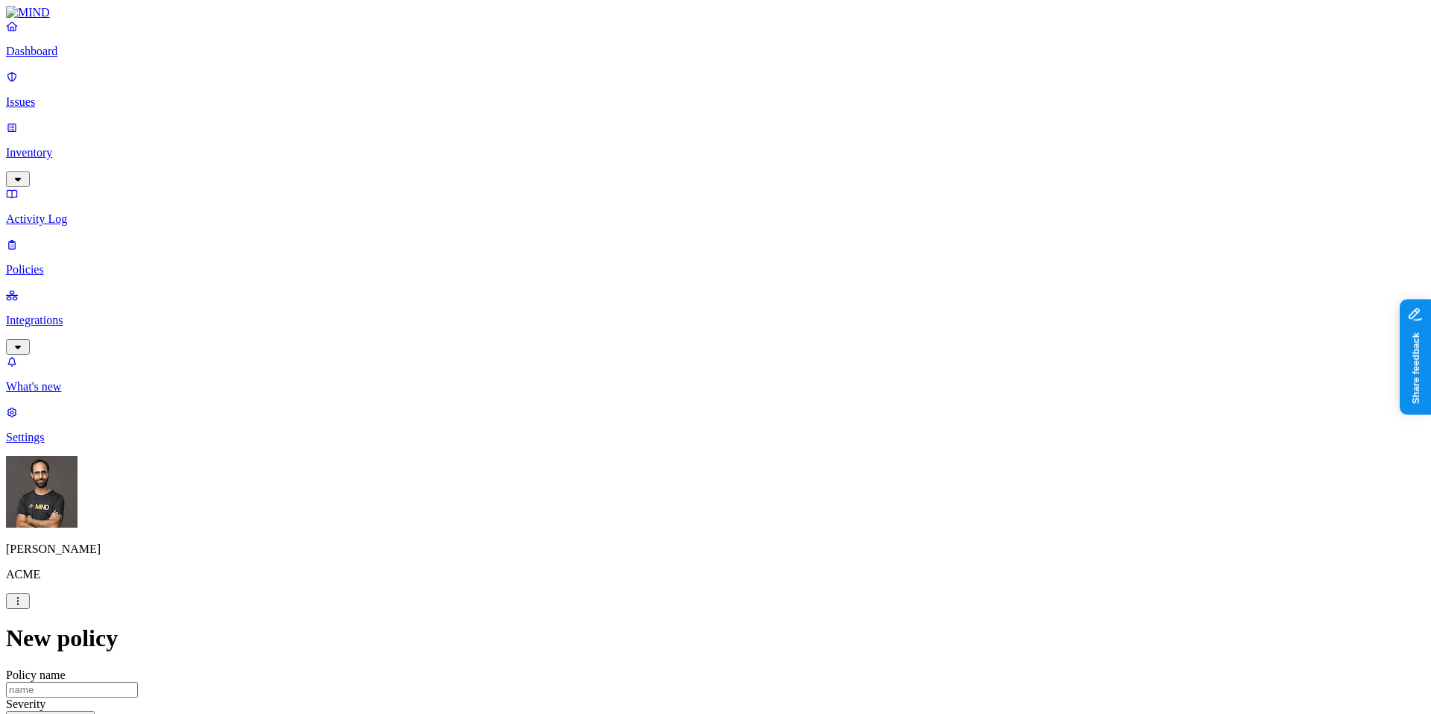
click at [654, 446] on label "Web Category" at bounding box center [658, 451] width 44 height 26
click at [669, 493] on div "Gen AI" at bounding box center [708, 496] width 144 height 27
click at [76, 96] on p "Issues" at bounding box center [715, 101] width 1419 height 13
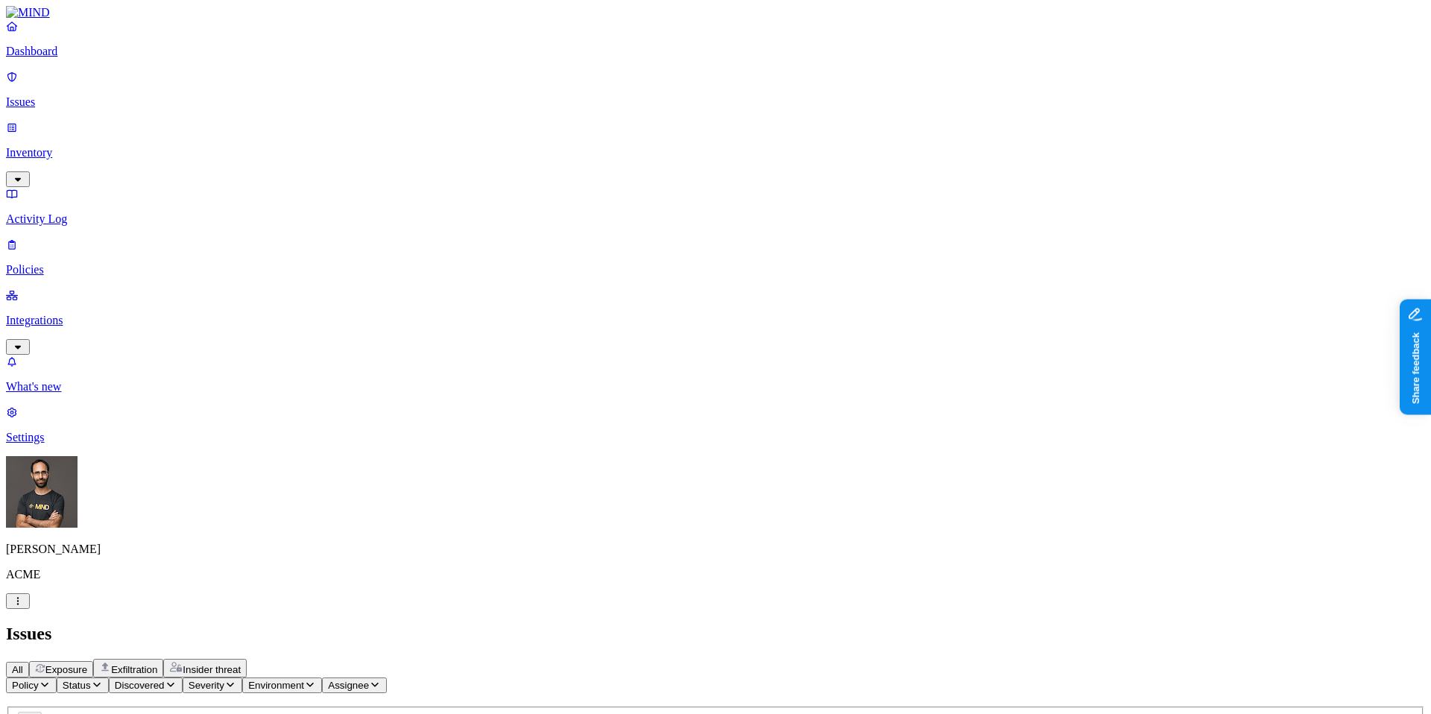
click at [157, 664] on span "Exfiltration" at bounding box center [134, 669] width 46 height 11
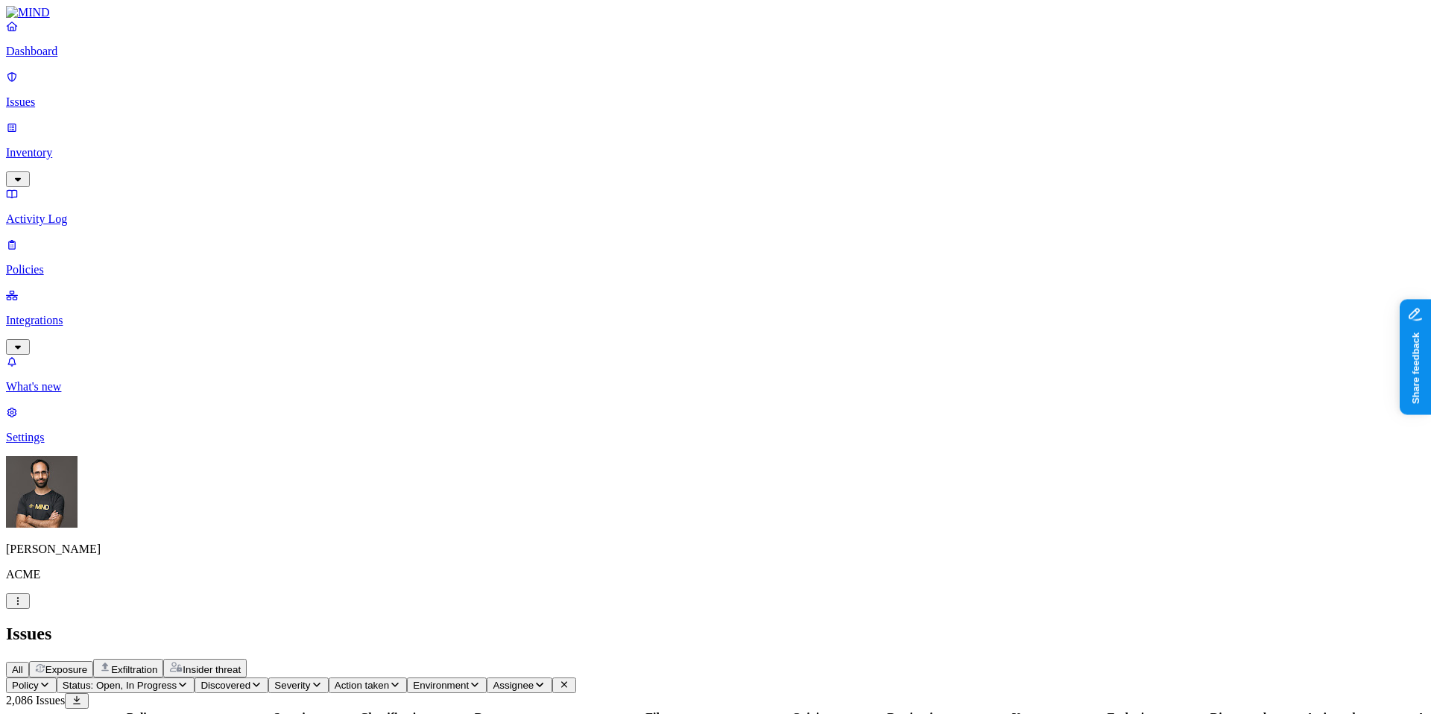
click at [241, 664] on span "Insider threat" at bounding box center [212, 669] width 58 height 11
click at [36, 263] on p "Policies" at bounding box center [715, 269] width 1419 height 13
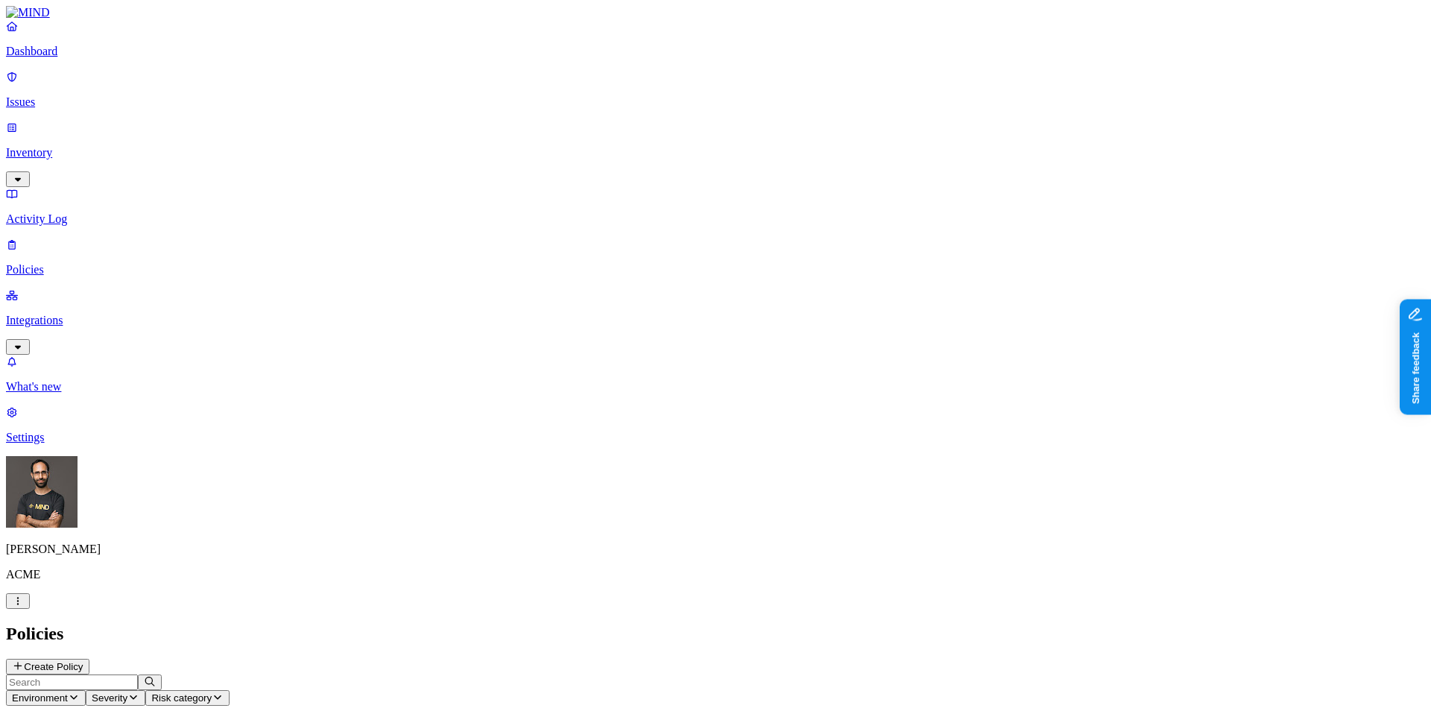
click at [89, 659] on button "Create Policy" at bounding box center [47, 667] width 83 height 16
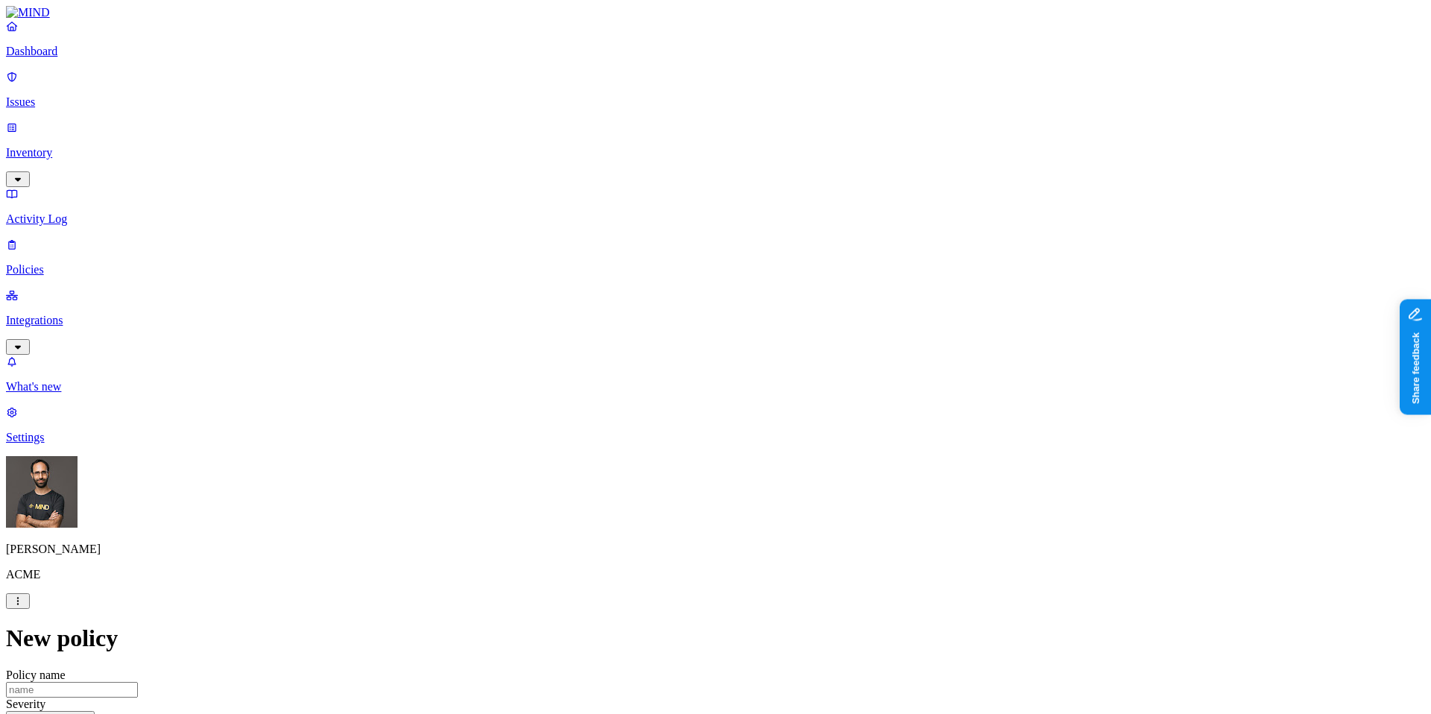
scroll to position [0, 0]
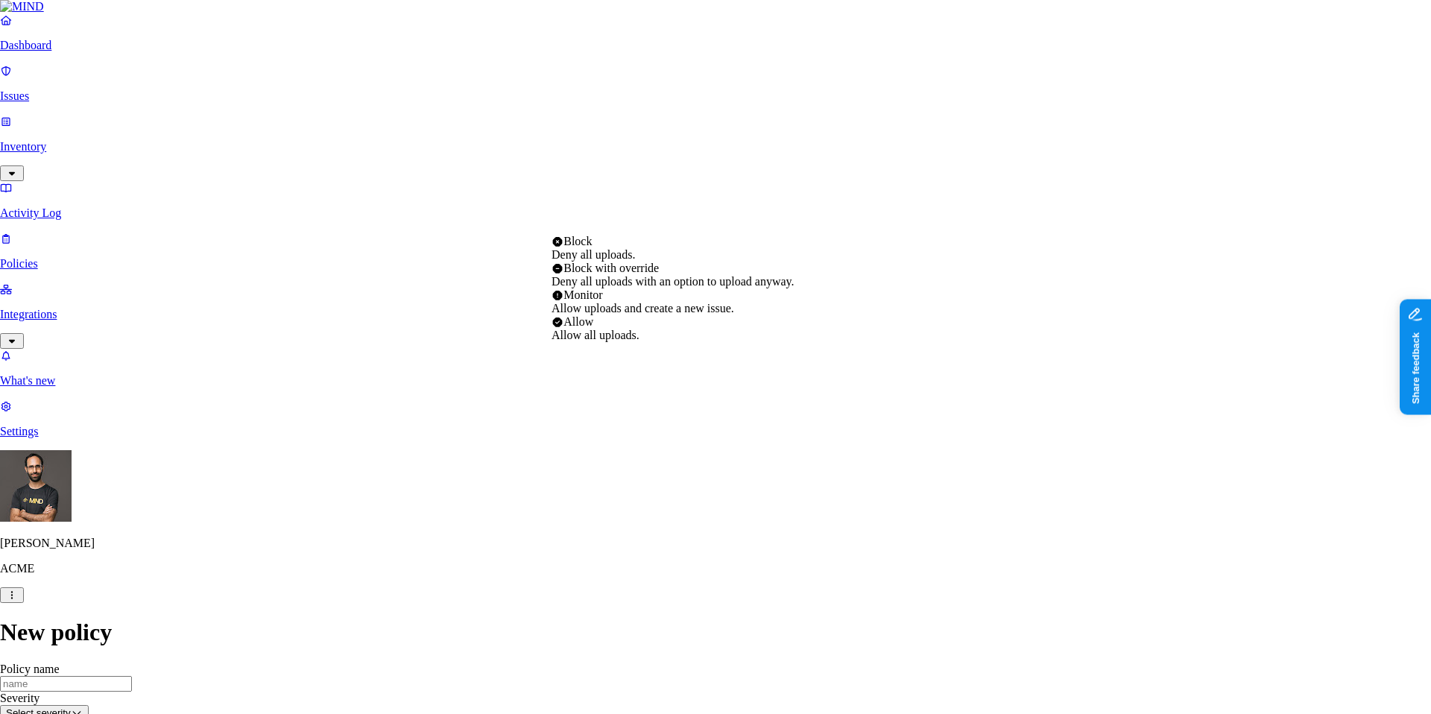
select select "3"
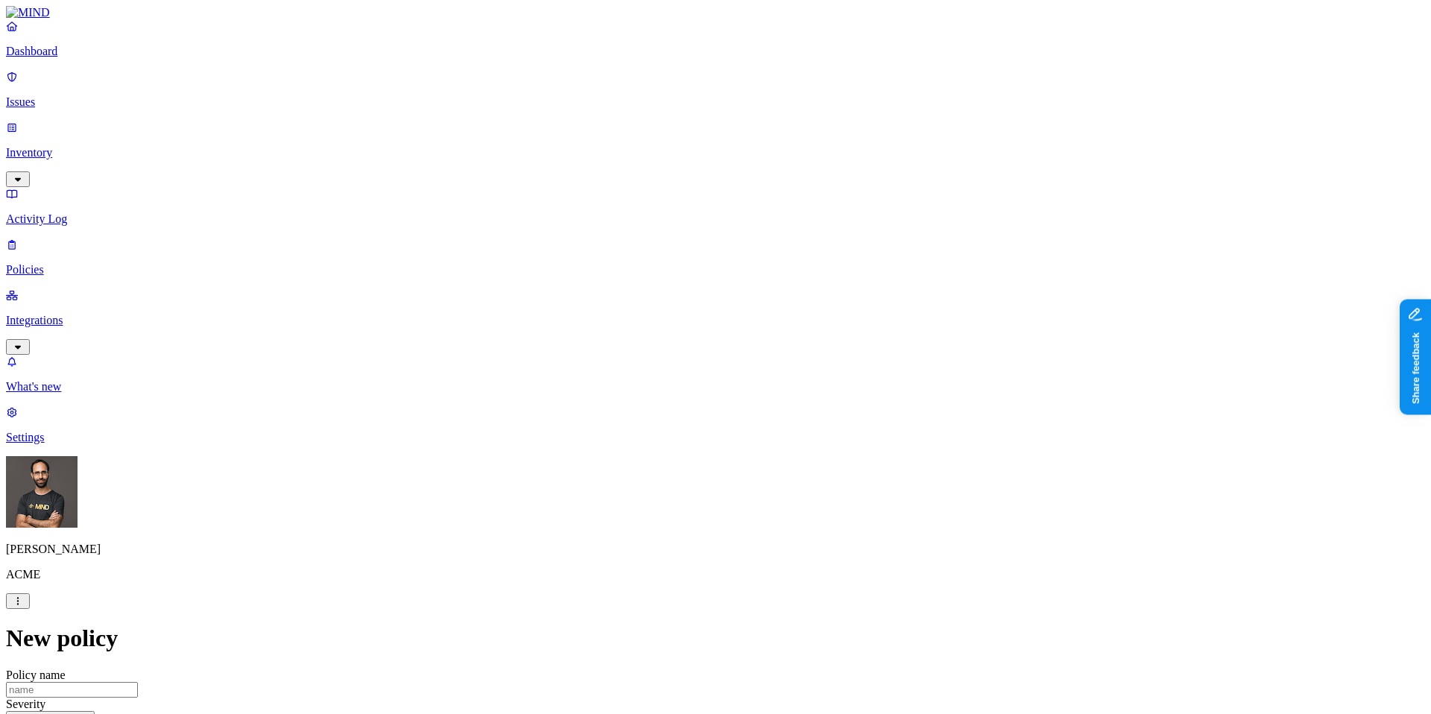
scroll to position [570, 0]
click at [632, 127] on label "Data type" at bounding box center [621, 129] width 22 height 26
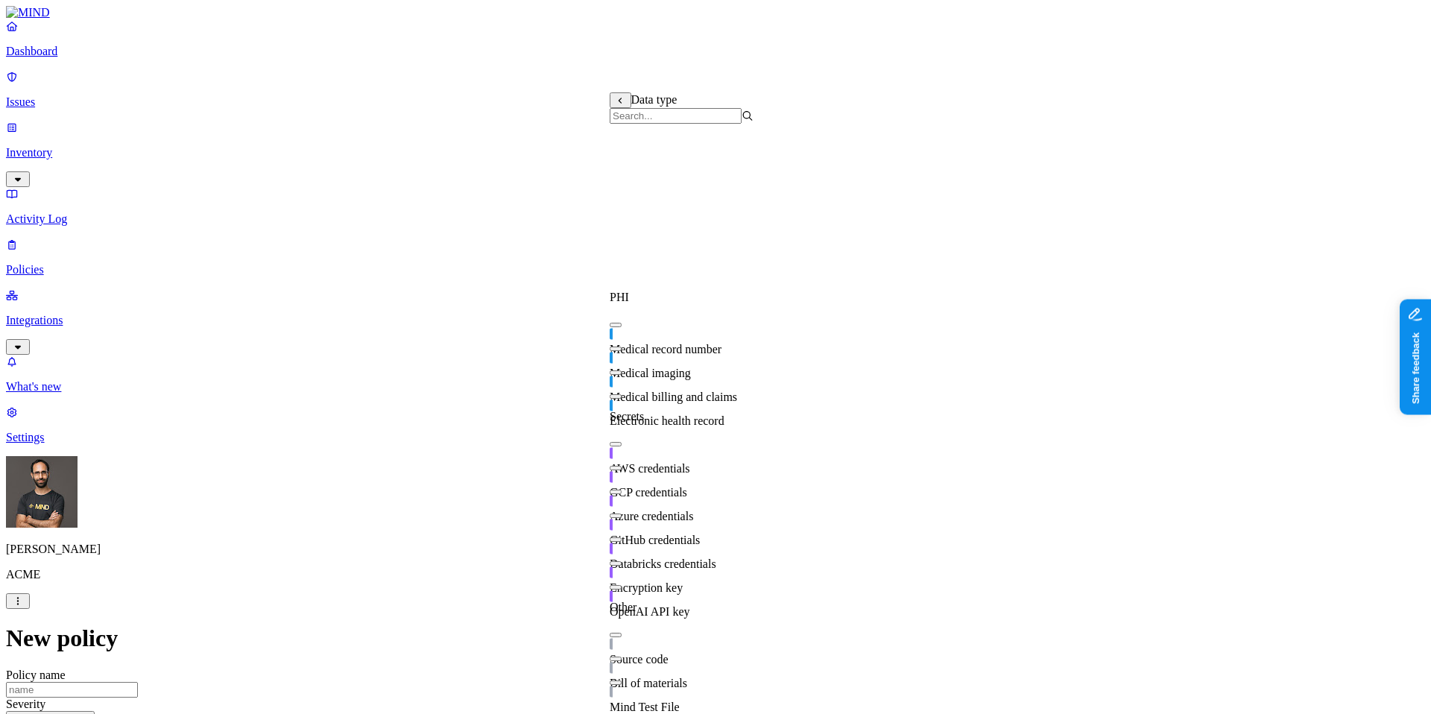
scroll to position [294, 0]
click at [720, 458] on div "GCP credentials" at bounding box center [682, 479] width 144 height 42
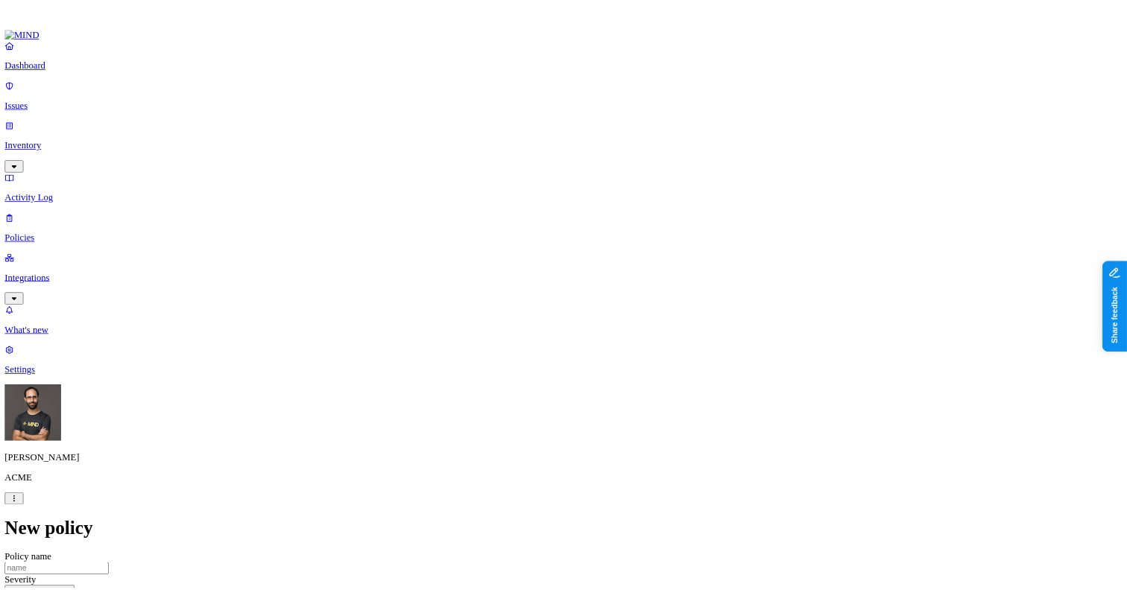
scroll to position [773, 0]
